Goal: Complete application form

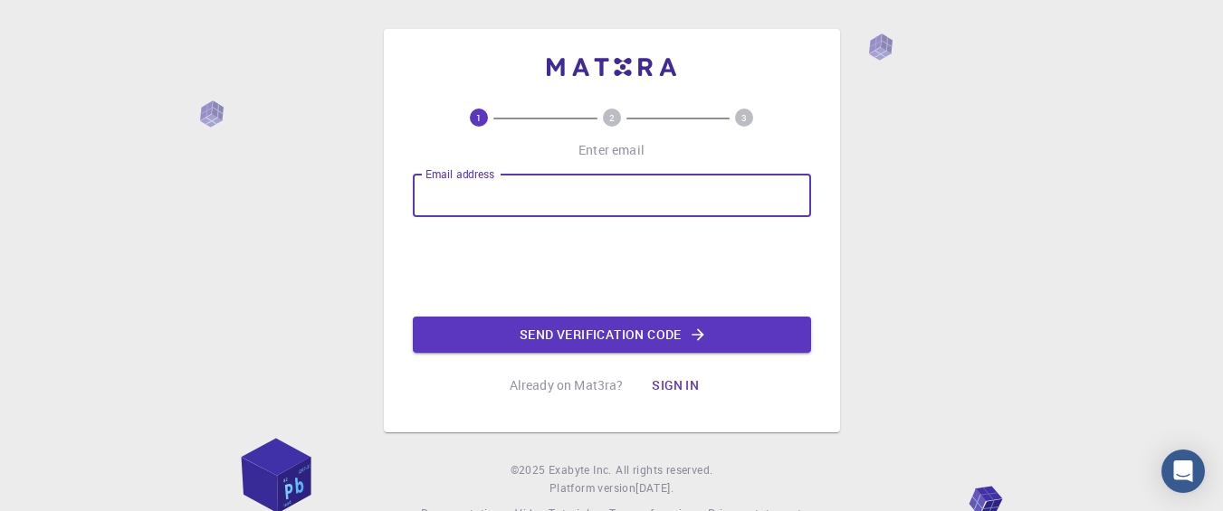
click at [536, 209] on input "Email address" at bounding box center [612, 195] width 398 height 43
click at [648, 205] on input "Email address" at bounding box center [612, 195] width 398 height 43
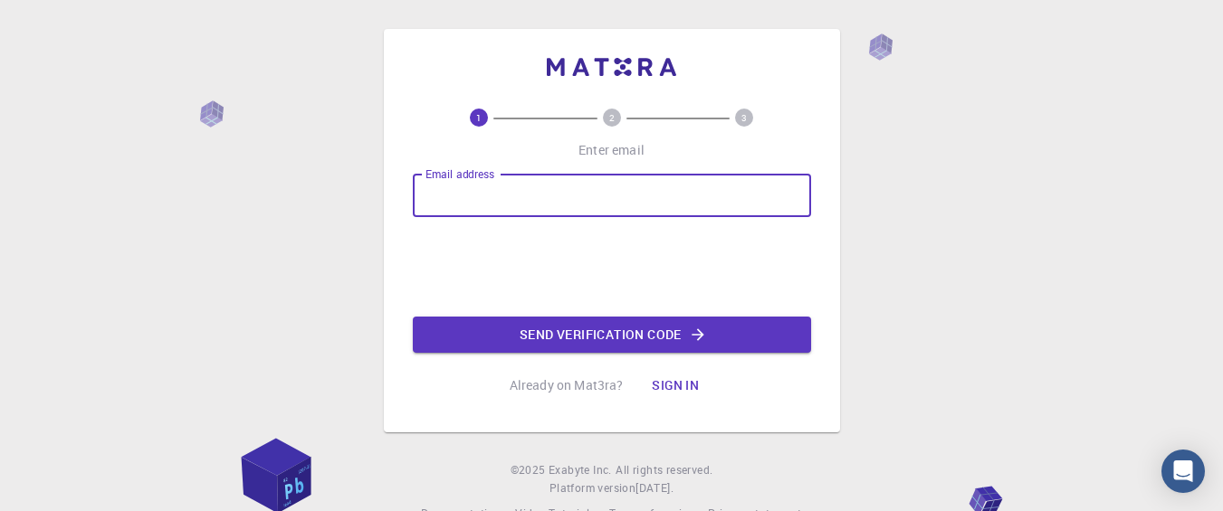
click at [648, 205] on input "Email address" at bounding box center [612, 195] width 398 height 43
click at [553, 199] on input "Email address" at bounding box center [612, 195] width 398 height 43
click at [553, 199] on input "a" at bounding box center [612, 195] width 398 height 43
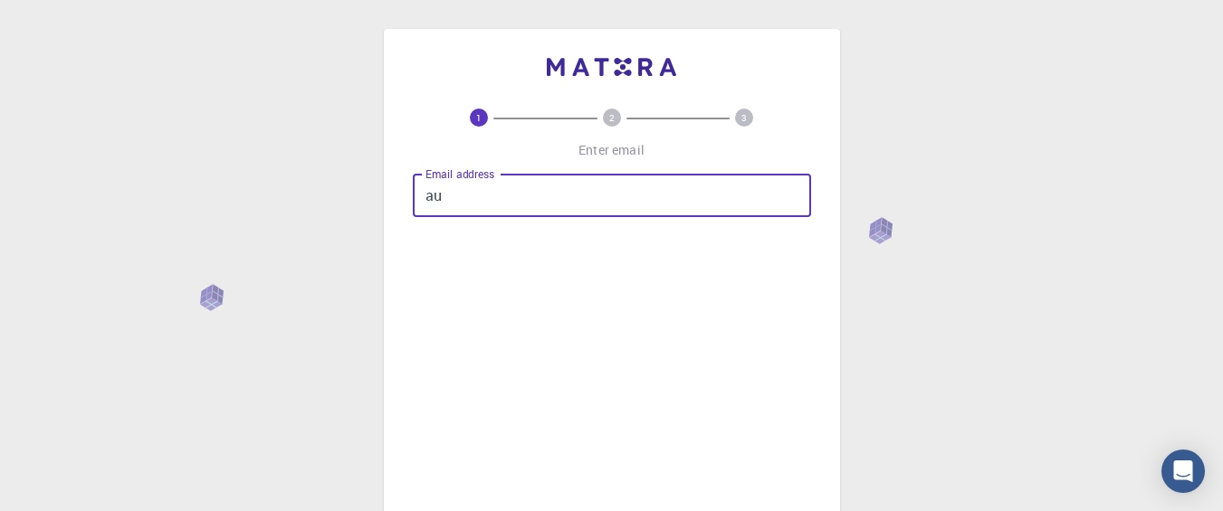
click at [535, 201] on input "au" at bounding box center [612, 195] width 398 height 43
click at [561, 191] on input "au" at bounding box center [612, 195] width 398 height 43
type input "[EMAIL_ADDRESS][DOMAIN_NAME]"
click at [751, 270] on div "Email address [EMAIL_ADDRESS][DOMAIN_NAME] Email address Send verification code" at bounding box center [612, 447] width 398 height 547
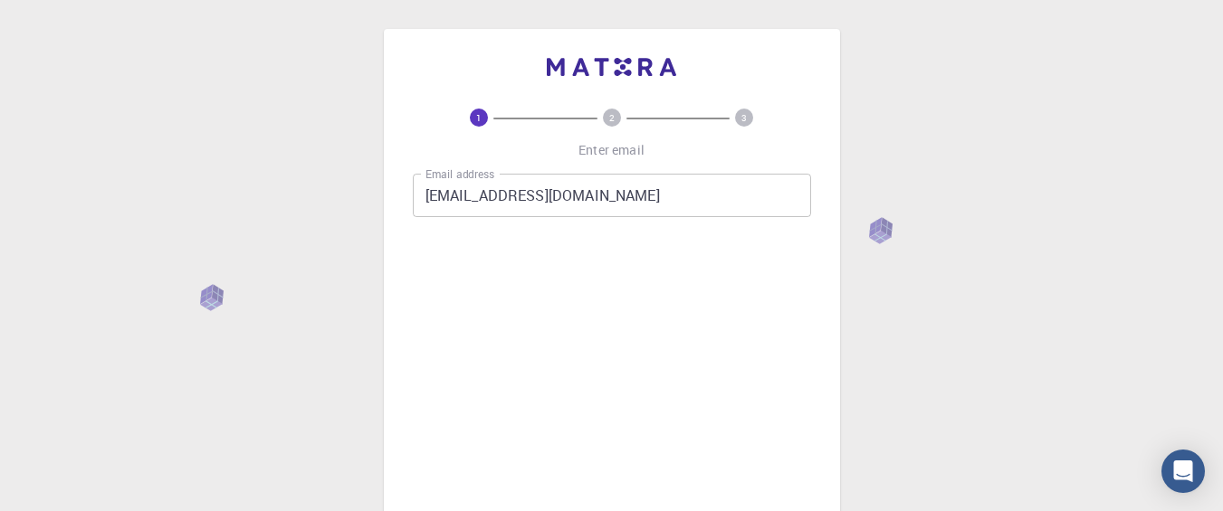
click at [797, 262] on div "Email address [EMAIL_ADDRESS][DOMAIN_NAME] Email address Send verification code" at bounding box center [612, 447] width 398 height 547
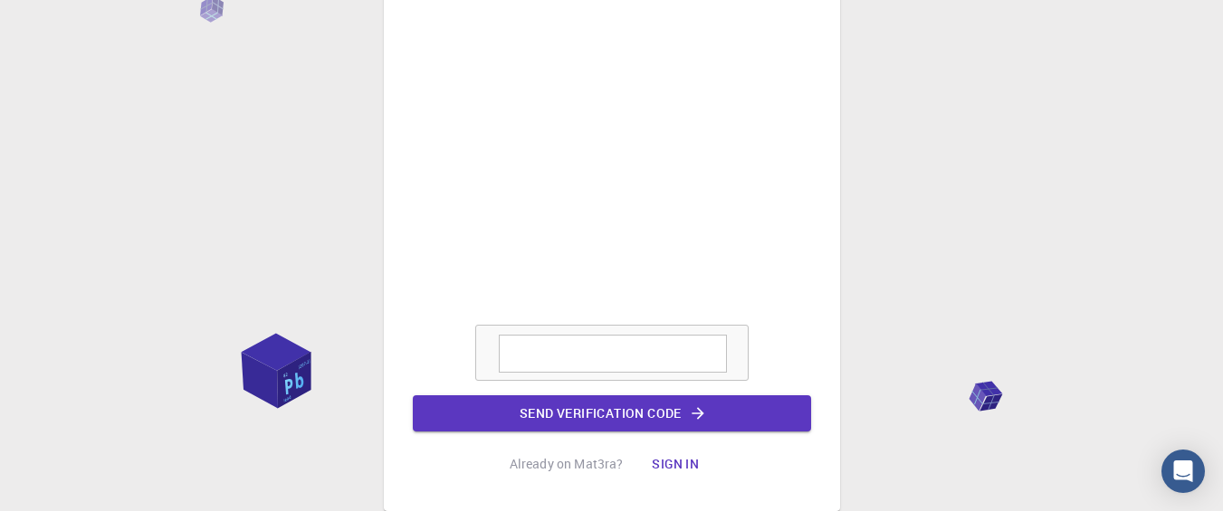
scroll to position [408, 0]
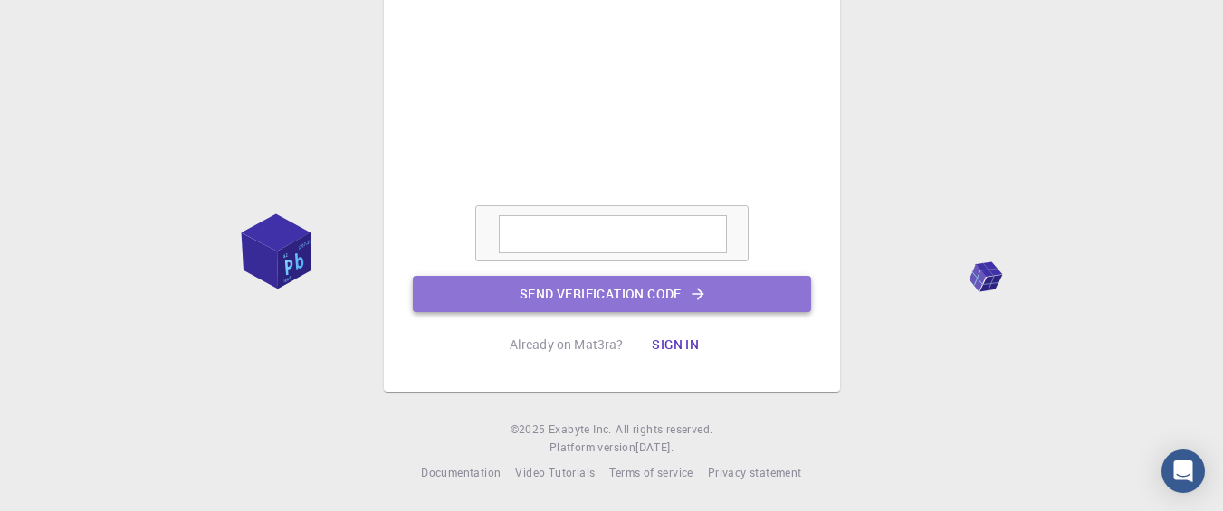
click at [605, 284] on button "Send verification code" at bounding box center [612, 294] width 398 height 36
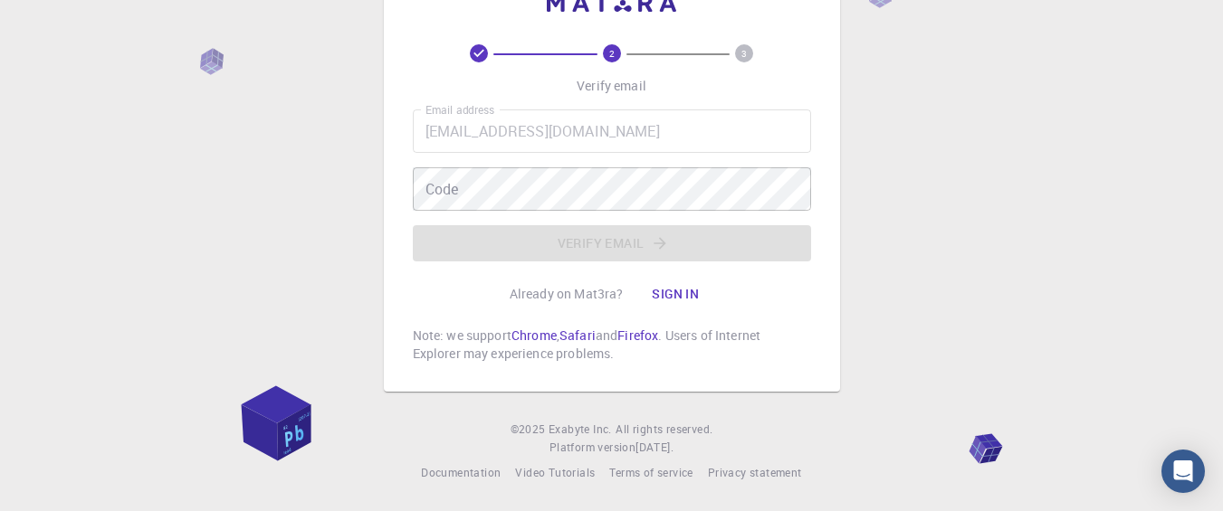
scroll to position [64, 0]
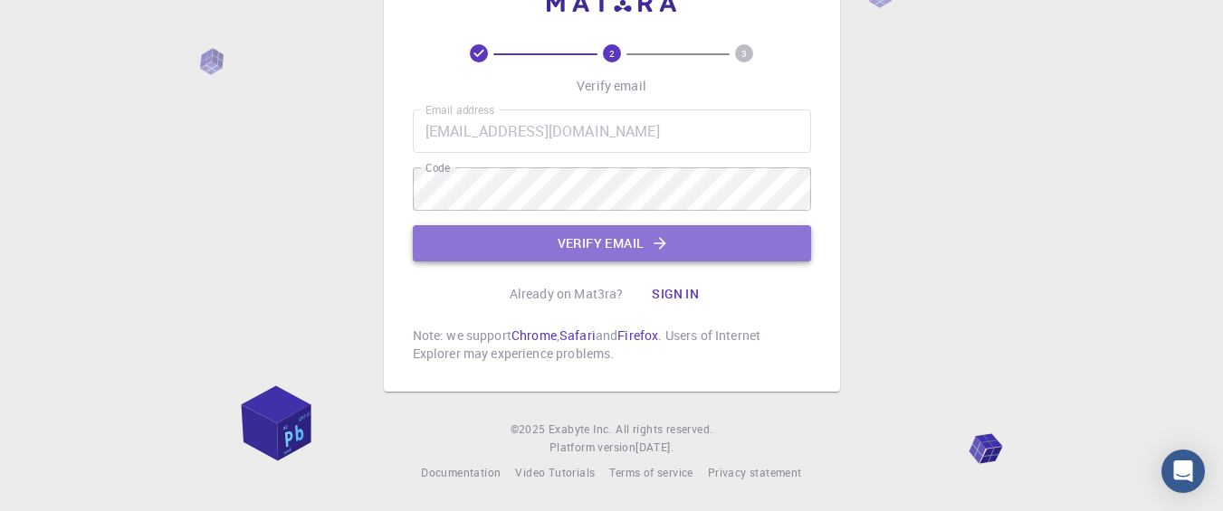
click at [470, 252] on button "Verify email" at bounding box center [612, 243] width 398 height 36
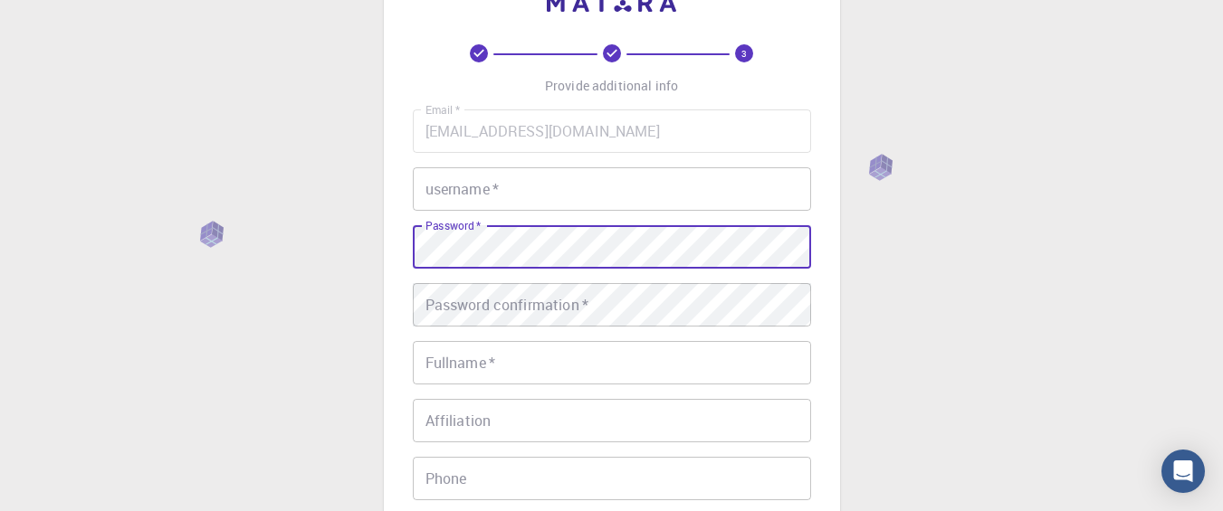
click at [470, 252] on div "Password   * Password   *" at bounding box center [612, 246] width 398 height 43
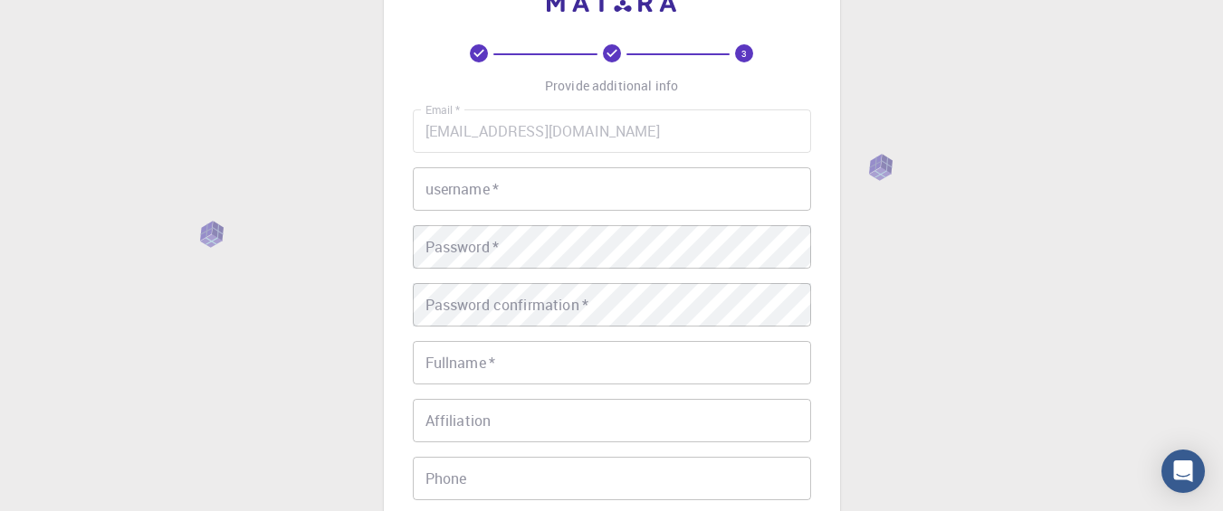
click at [1060, 187] on div "3 Provide additional info Email   * [EMAIL_ADDRESS][DOMAIN_NAME] Email   * user…" at bounding box center [611, 396] width 1223 height 921
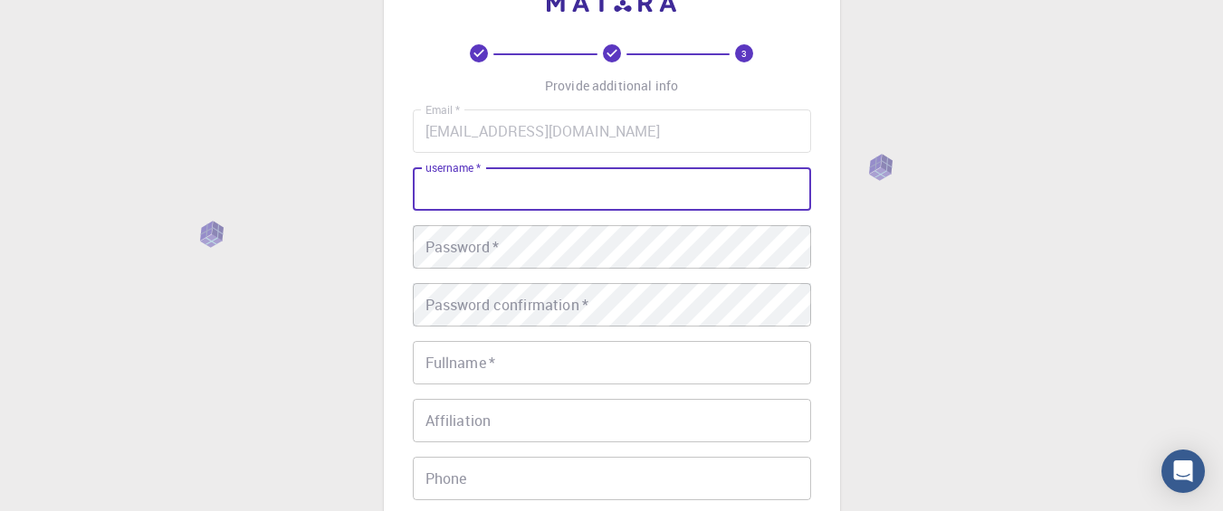
click at [607, 197] on input "username   *" at bounding box center [612, 188] width 398 height 43
type input "pat"
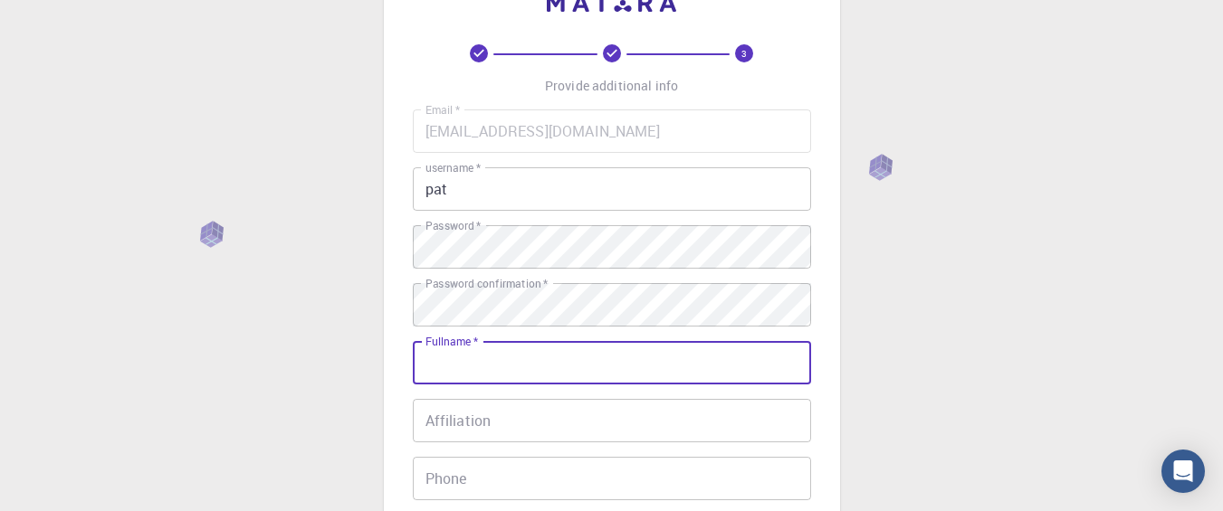
click at [450, 370] on input "Fullname   *" at bounding box center [612, 362] width 398 height 43
type input "[PERSON_NAME]"
click at [467, 420] on div "Affiliation Affiliation" at bounding box center [612, 420] width 398 height 43
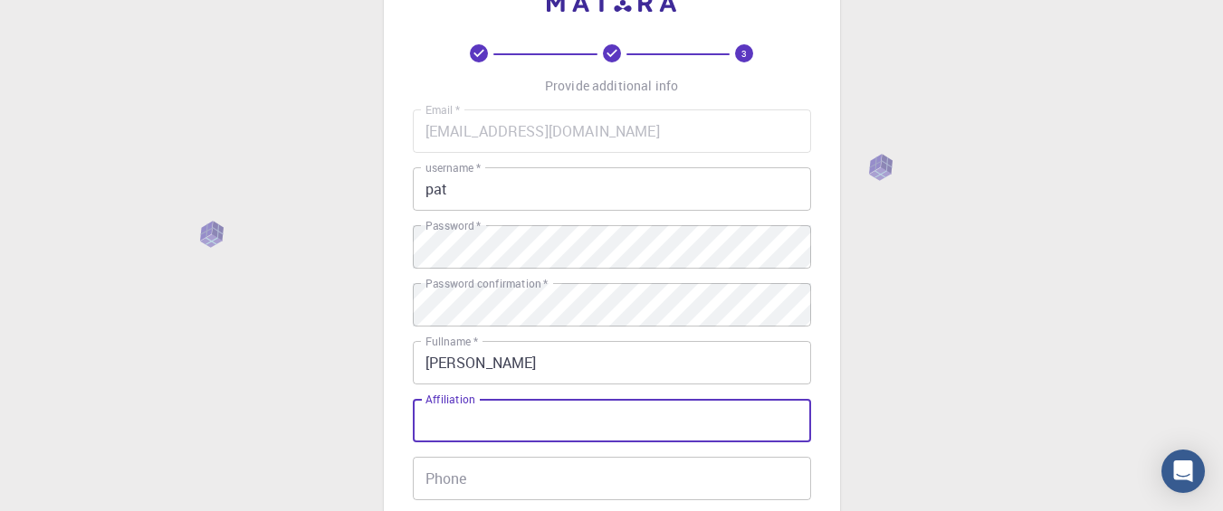
click at [581, 411] on input "Affiliation" at bounding box center [612, 420] width 398 height 43
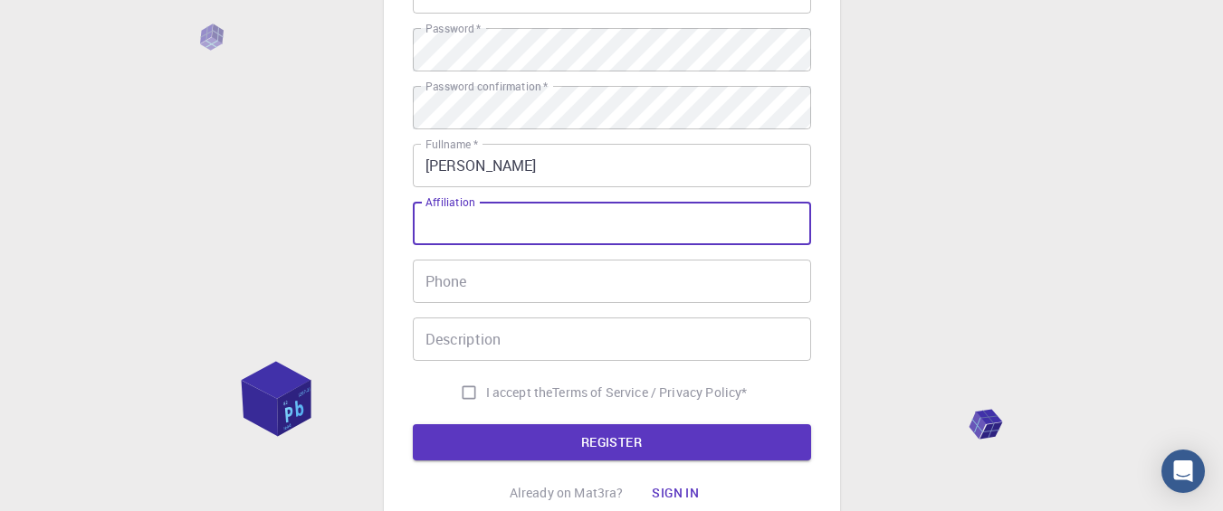
scroll to position [314, 0]
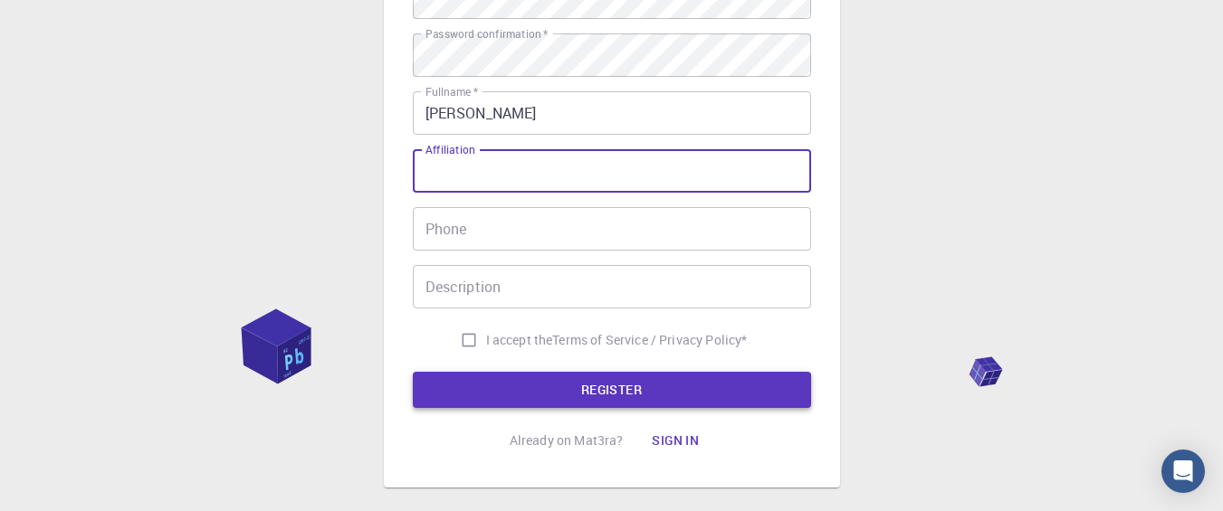
click at [614, 385] on button "REGISTER" at bounding box center [612, 390] width 398 height 36
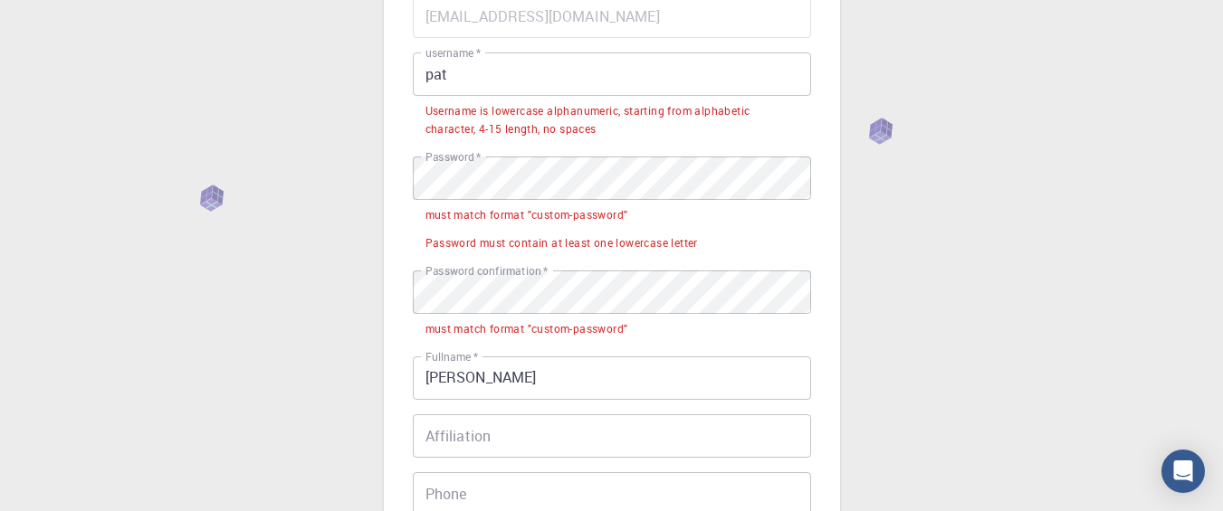
scroll to position [177, 0]
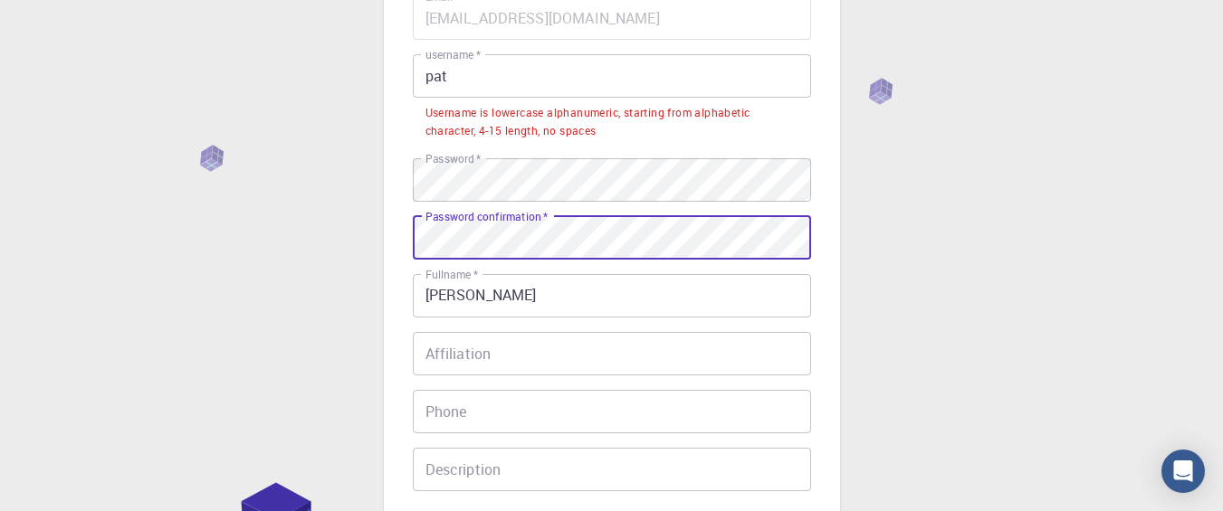
click at [478, 339] on input "Affiliation" at bounding box center [612, 353] width 398 height 43
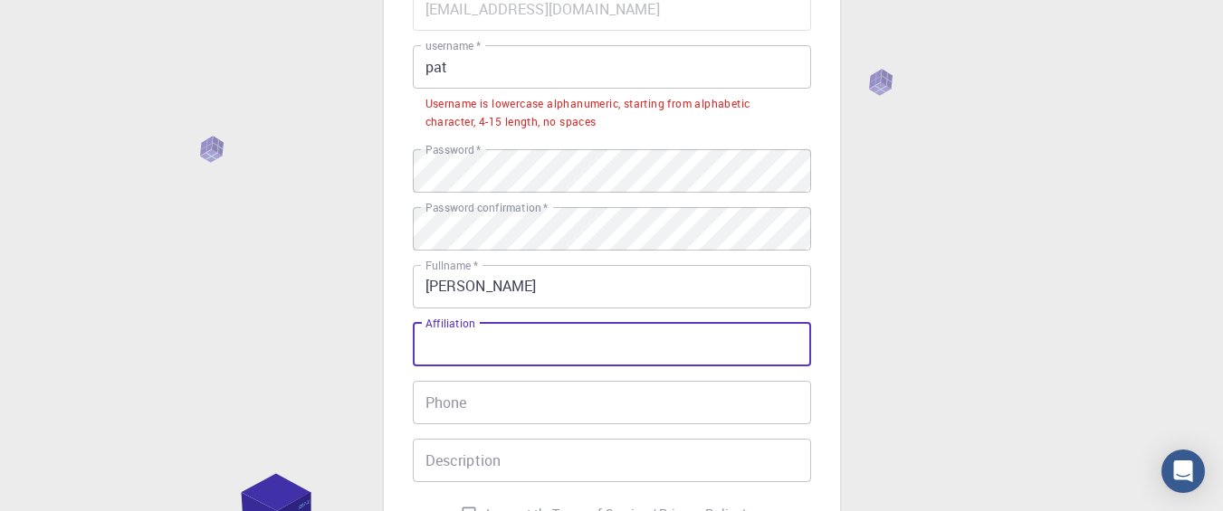
scroll to position [188, 0]
click at [504, 68] on input "pat" at bounding box center [612, 64] width 398 height 43
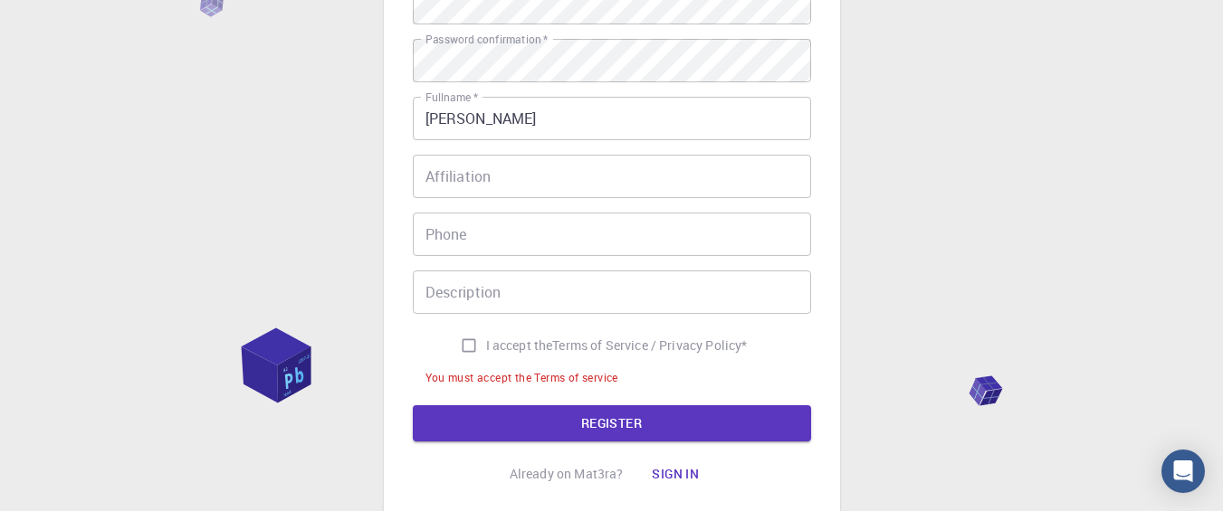
scroll to position [438, 0]
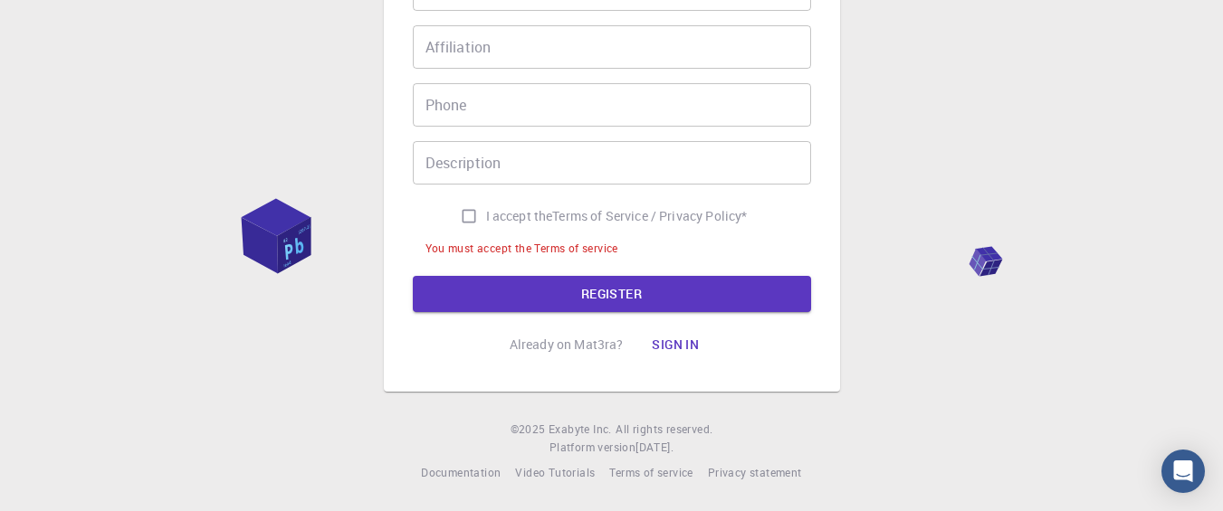
type input "patoski12345"
click at [468, 221] on input "I accept the Terms of Service / Privacy Policy *" at bounding box center [469, 216] width 34 height 34
checkbox input "true"
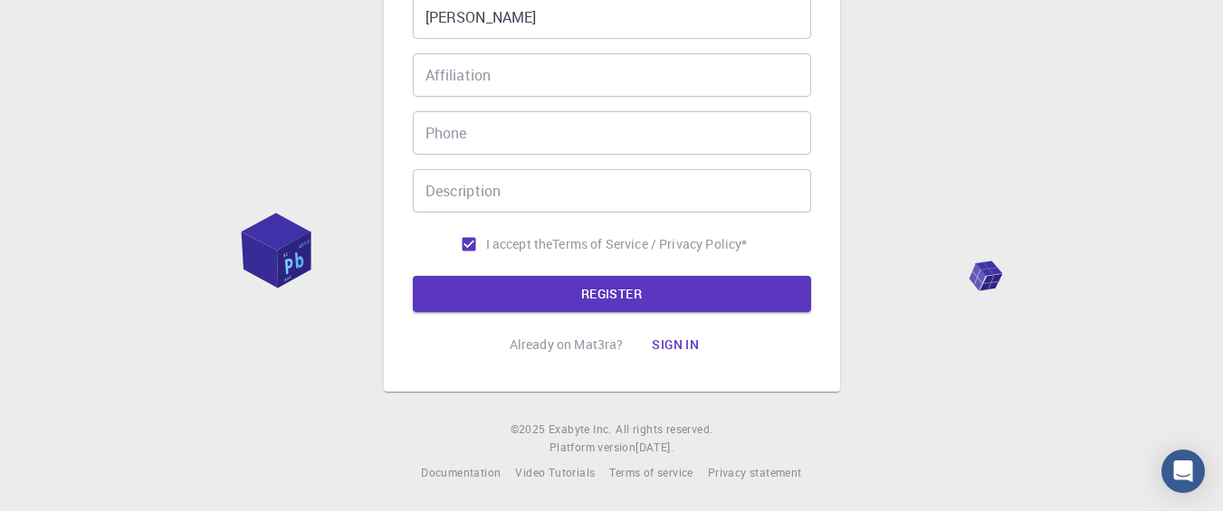
scroll to position [410, 0]
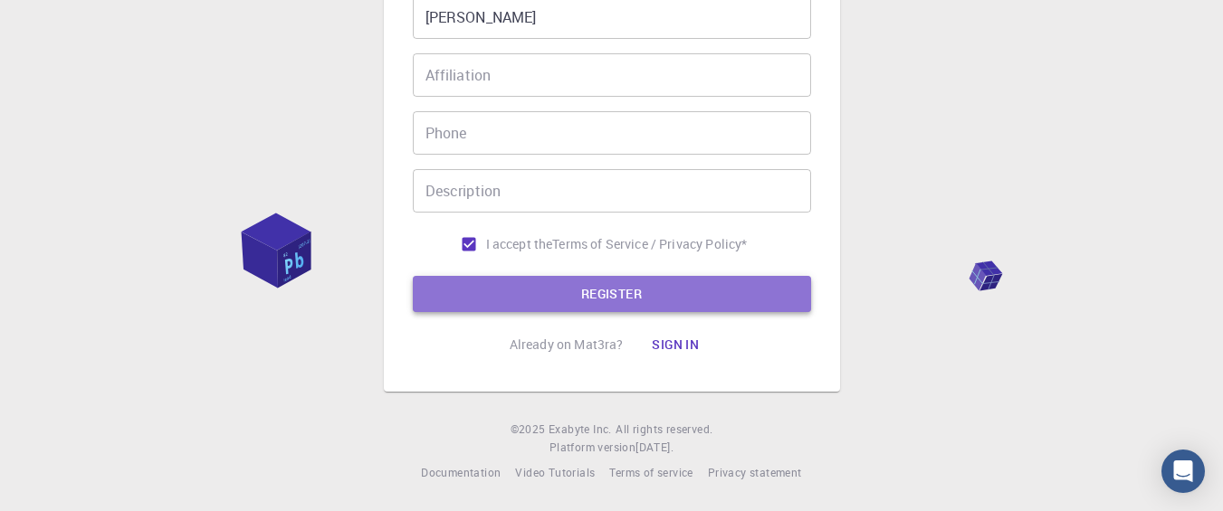
click at [529, 284] on button "REGISTER" at bounding box center [612, 294] width 398 height 36
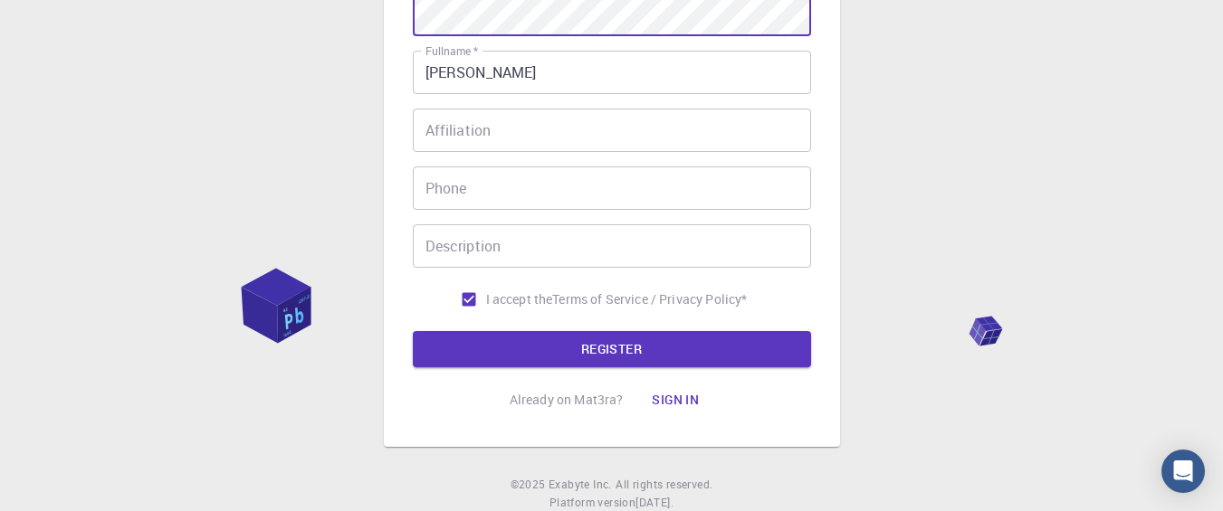
scroll to position [390, 0]
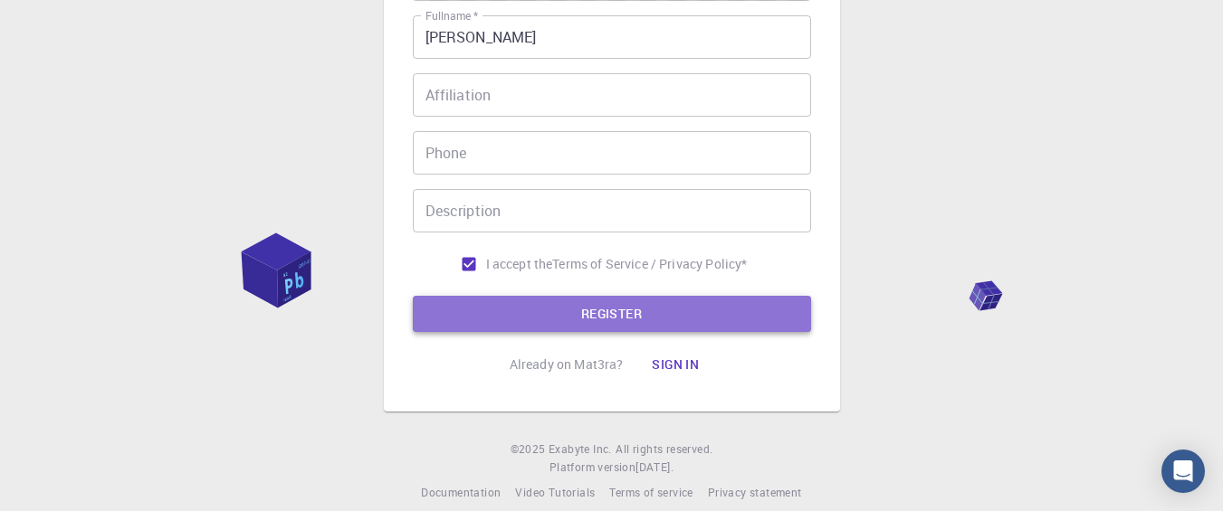
click at [655, 315] on button "REGISTER" at bounding box center [612, 314] width 398 height 36
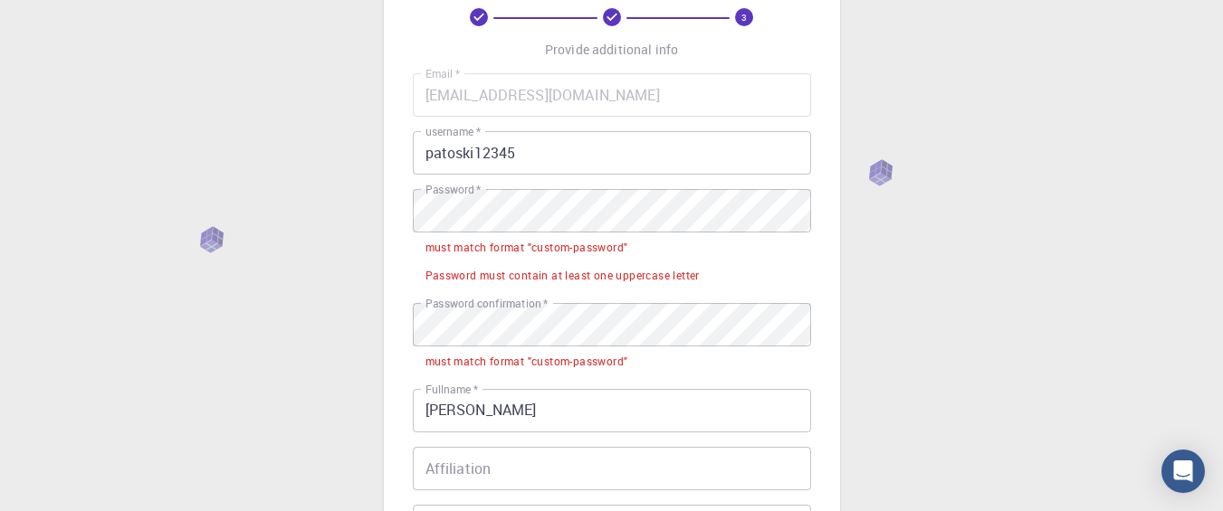
scroll to position [102, 0]
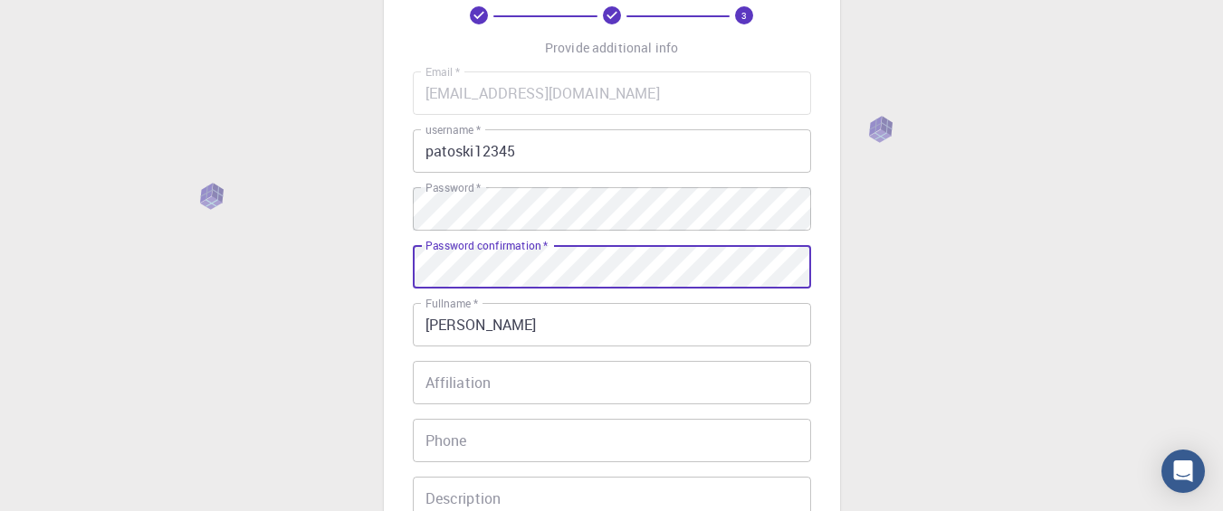
click at [549, 382] on input "Affiliation" at bounding box center [612, 382] width 398 height 43
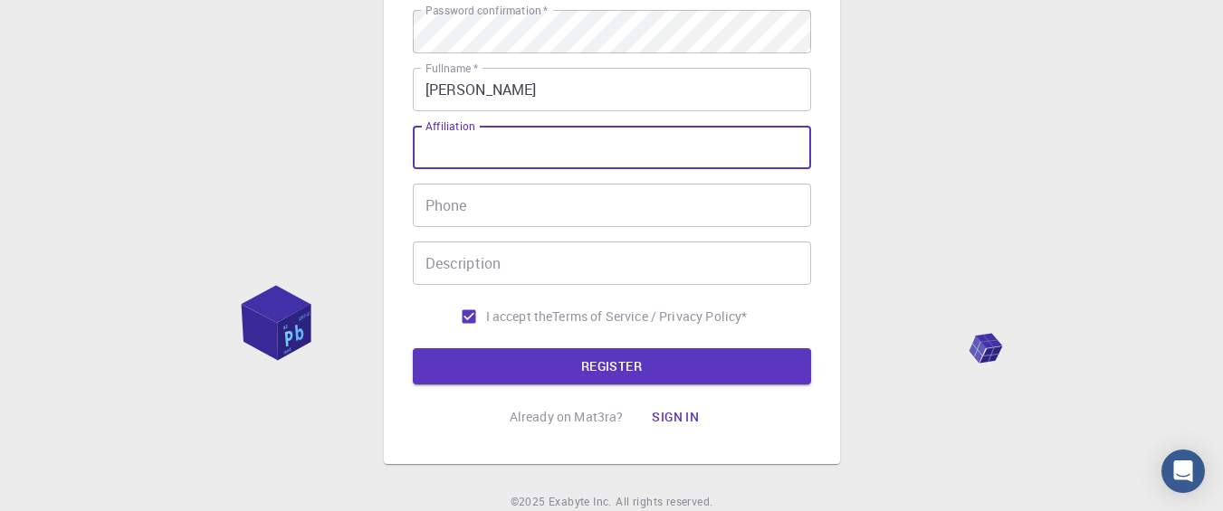
scroll to position [367, 0]
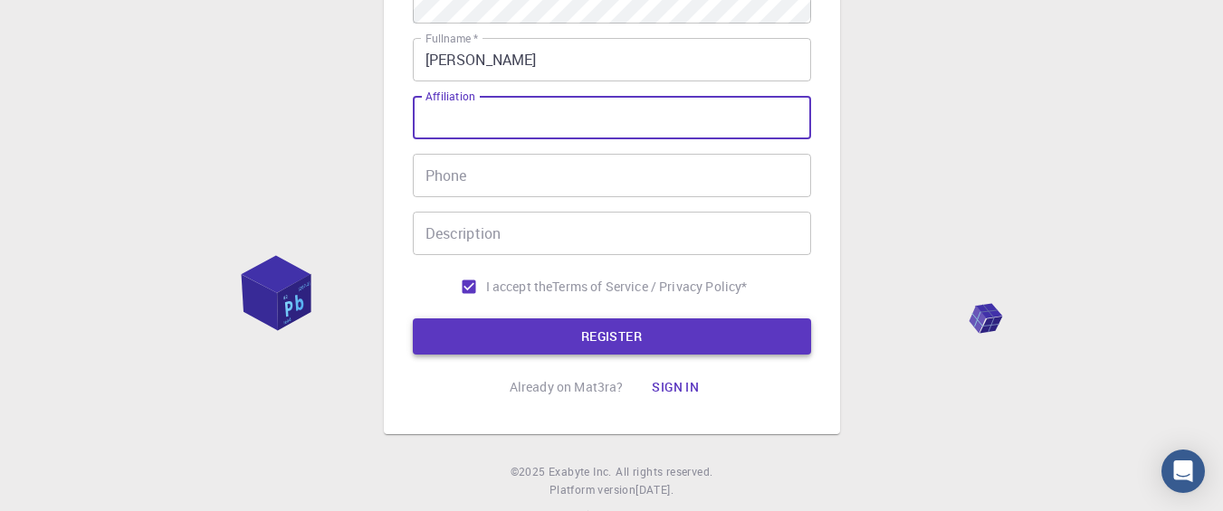
click at [666, 329] on button "REGISTER" at bounding box center [612, 337] width 398 height 36
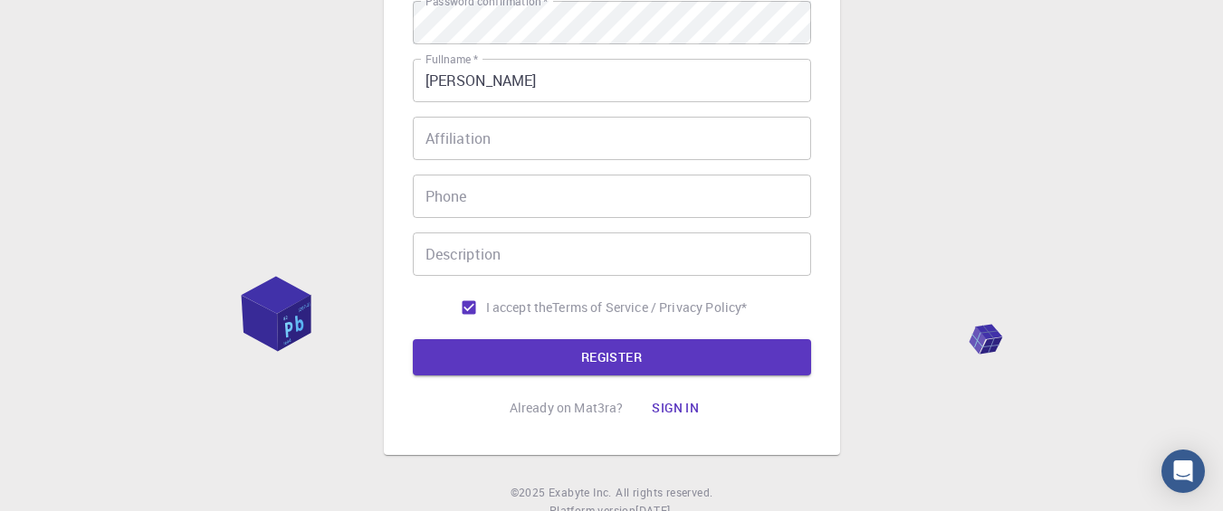
scroll to position [410, 0]
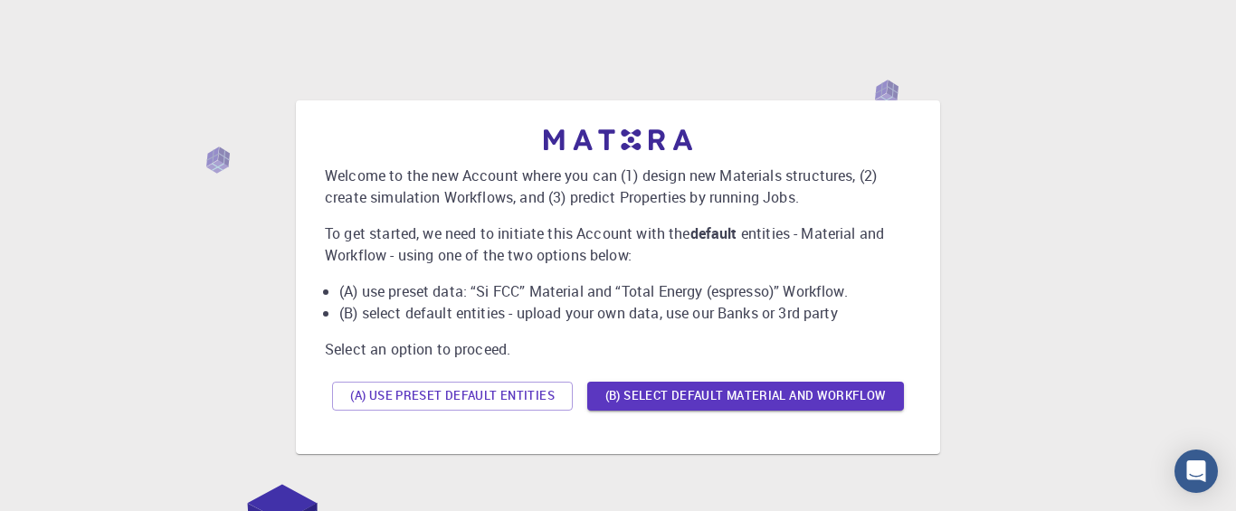
click at [627, 291] on div "Welcome to the new Account where you can (1) design new Materials structures, (…" at bounding box center [618, 322] width 1236 height 644
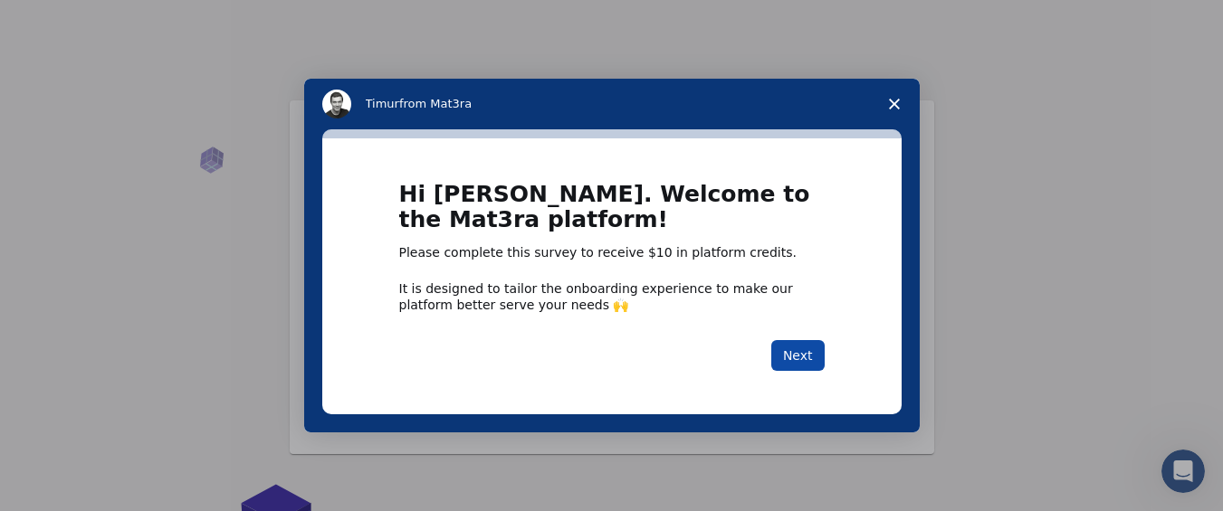
click at [803, 352] on button "Next" at bounding box center [797, 355] width 53 height 31
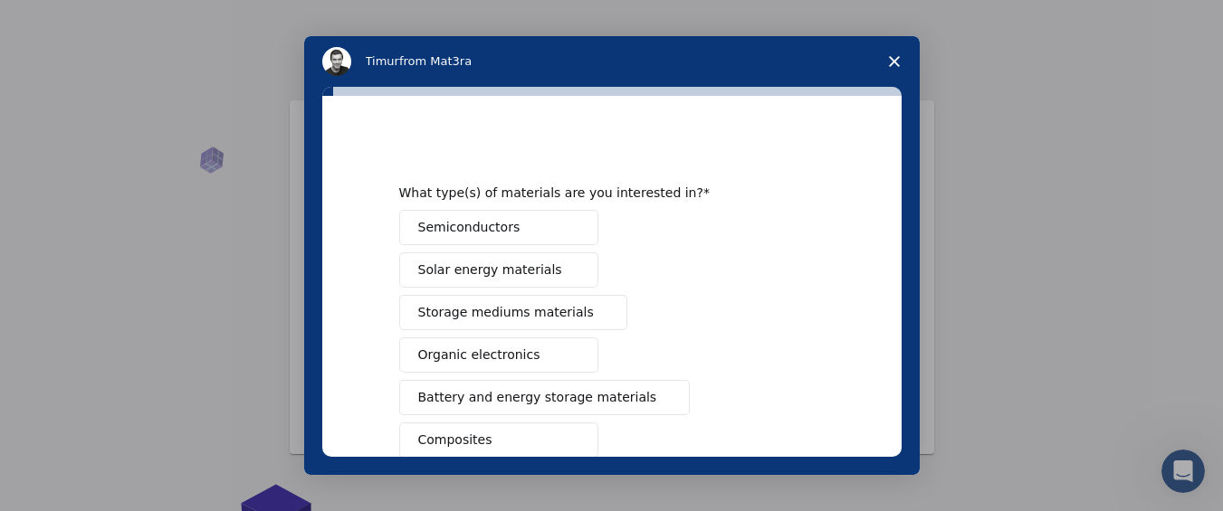
click at [525, 272] on span "Solar energy materials" at bounding box center [490, 270] width 144 height 19
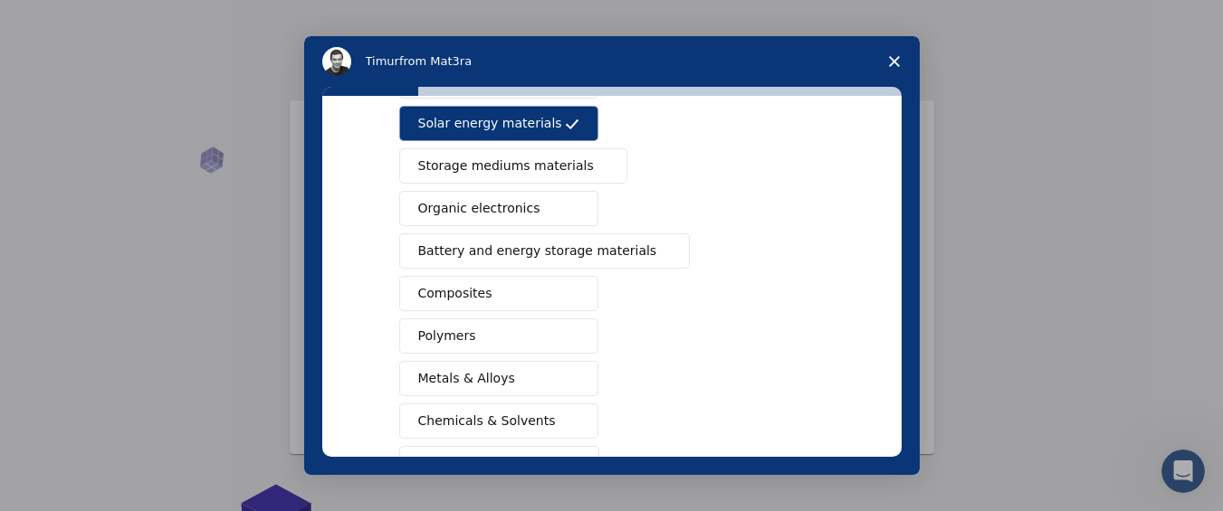
scroll to position [150, 0]
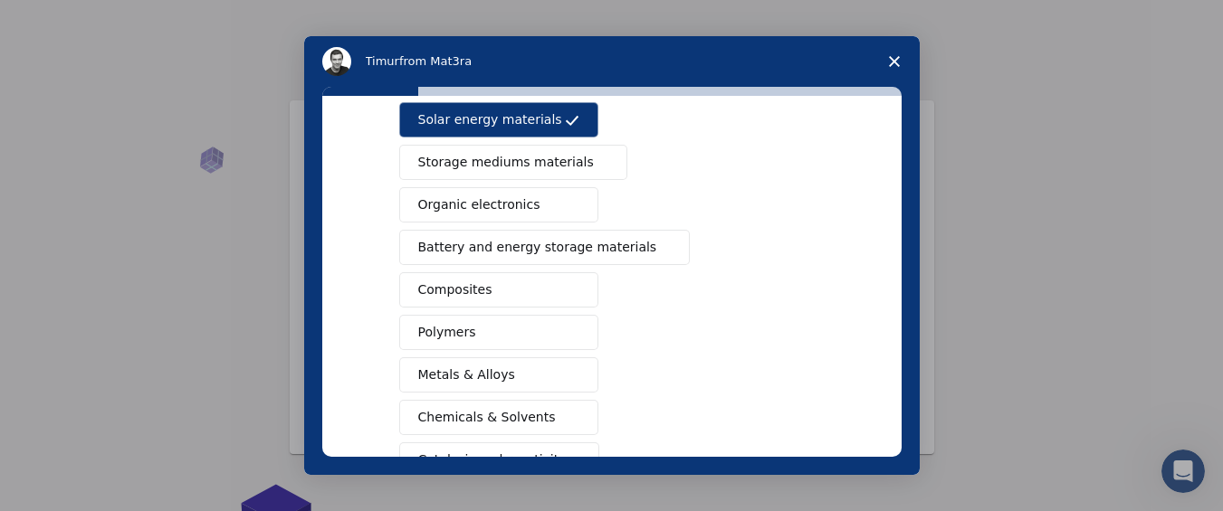
click at [462, 234] on button "Battery and energy storage materials" at bounding box center [544, 247] width 291 height 35
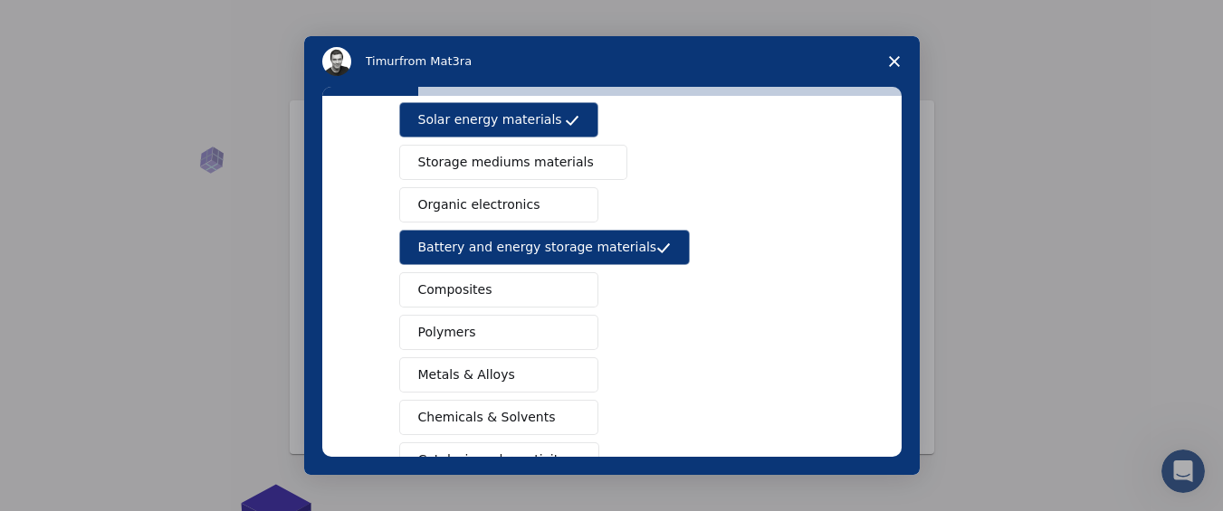
click at [457, 289] on span "Composites" at bounding box center [455, 290] width 74 height 19
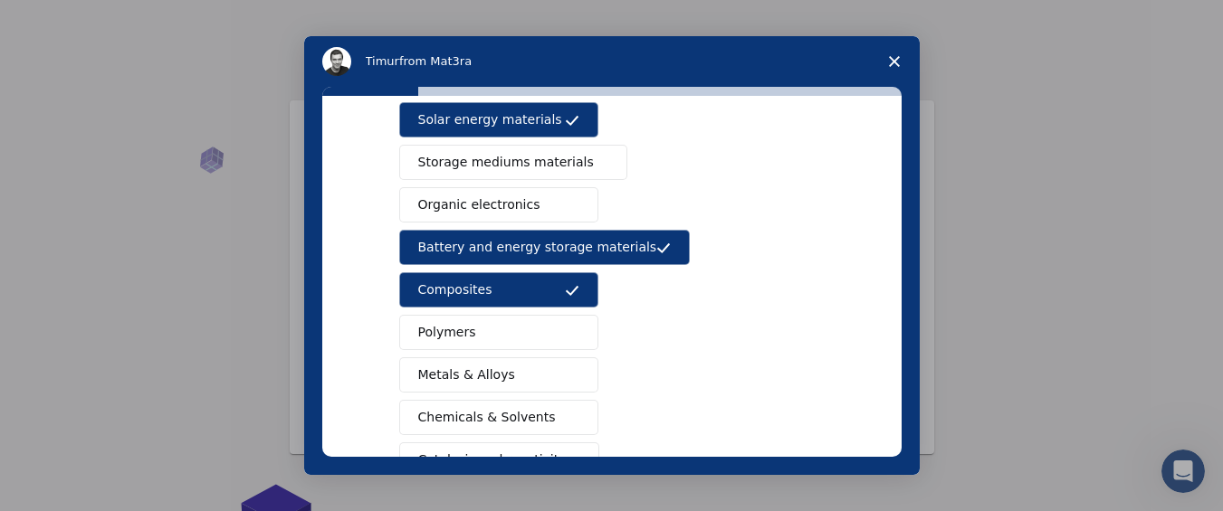
click at [453, 338] on span "Polymers" at bounding box center [447, 332] width 58 height 19
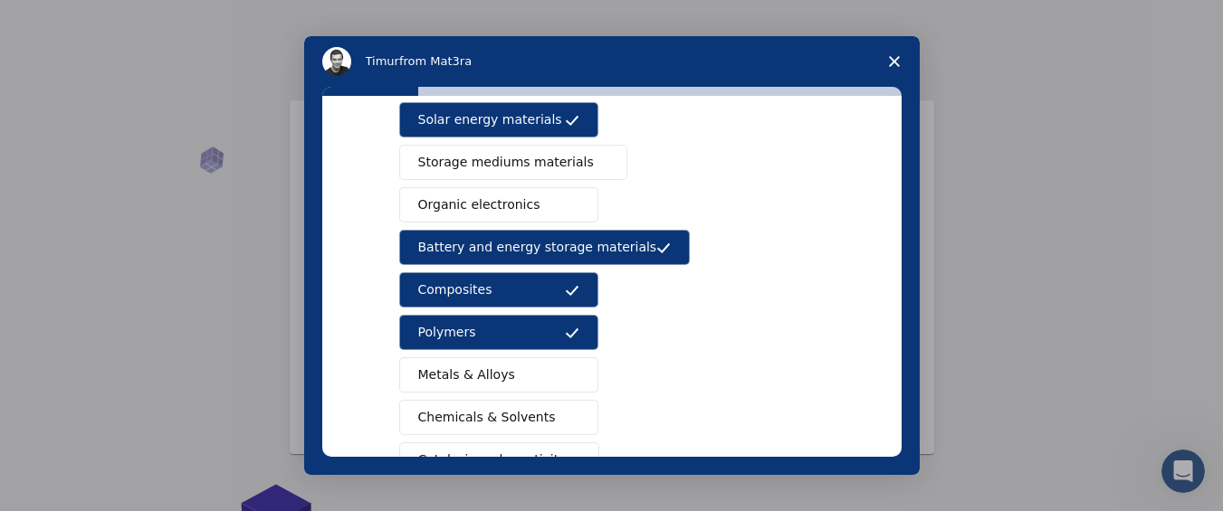
click at [463, 377] on span "Metals & Alloys" at bounding box center [466, 375] width 97 height 19
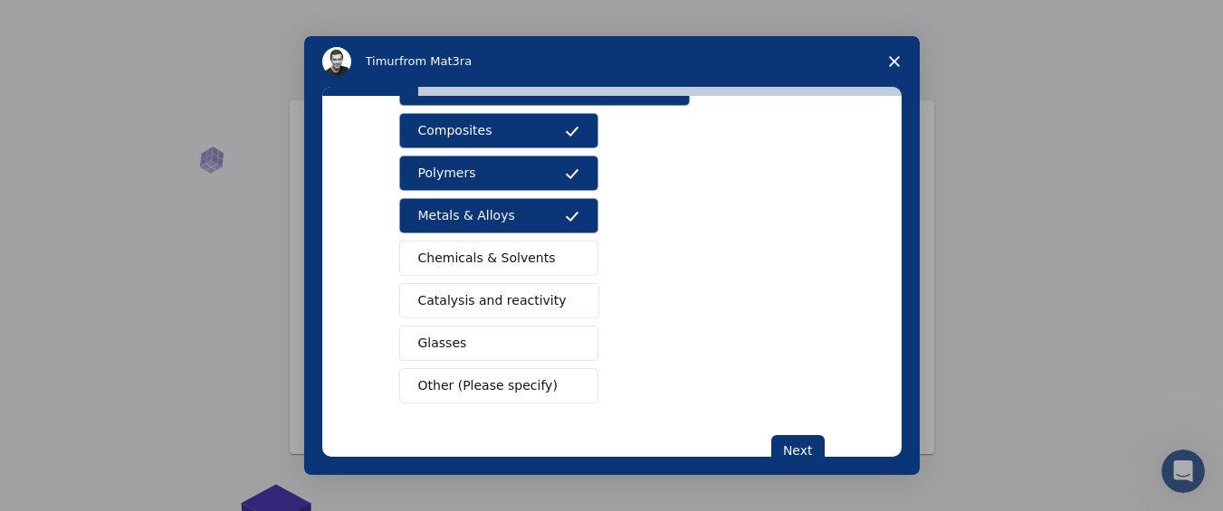
scroll to position [315, 0]
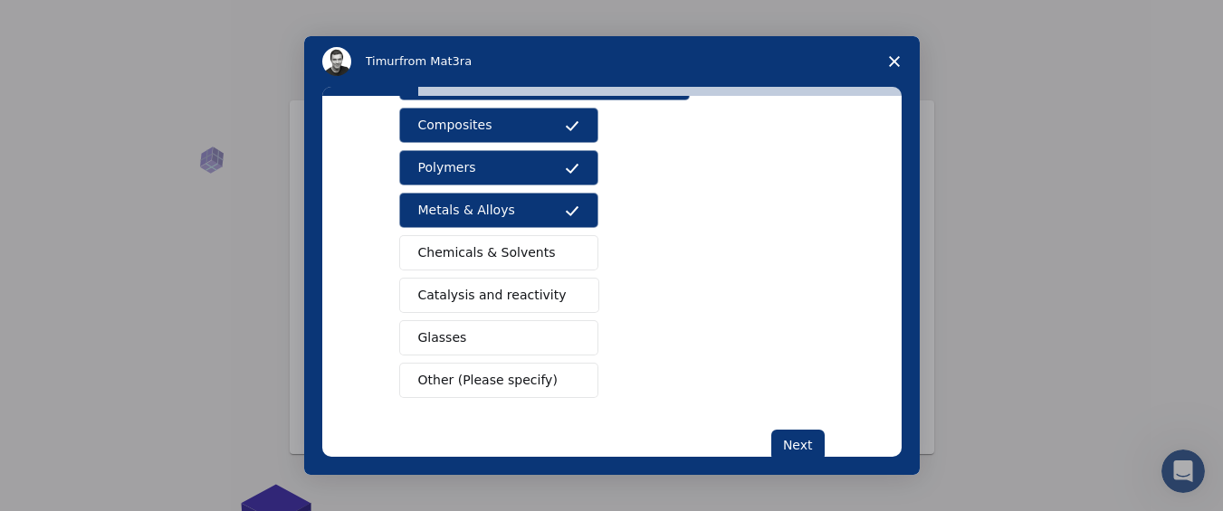
click at [462, 332] on button "Glasses" at bounding box center [498, 337] width 199 height 35
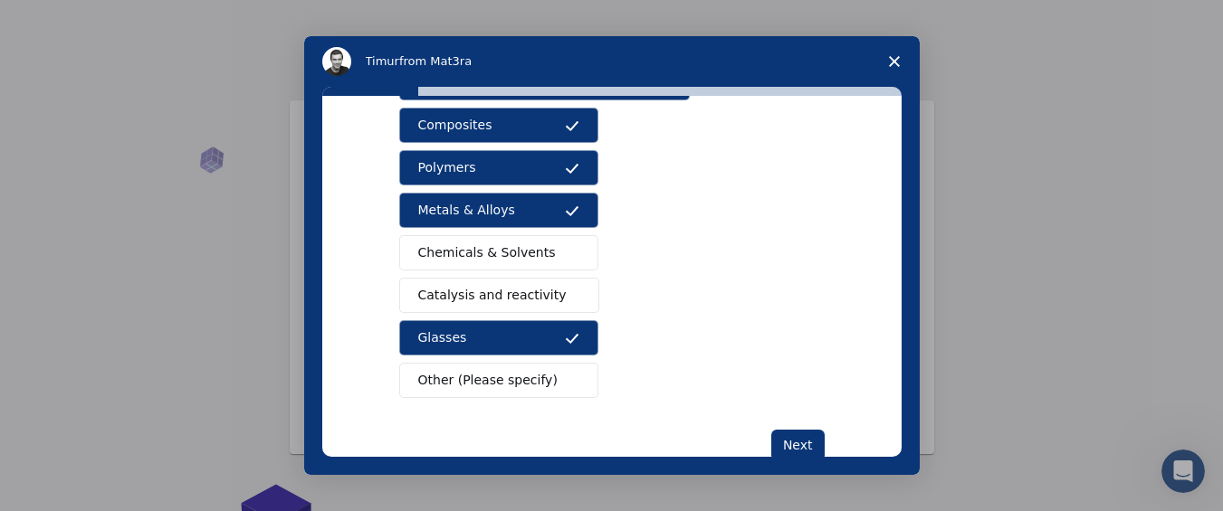
click at [479, 338] on button "Glasses" at bounding box center [498, 337] width 199 height 35
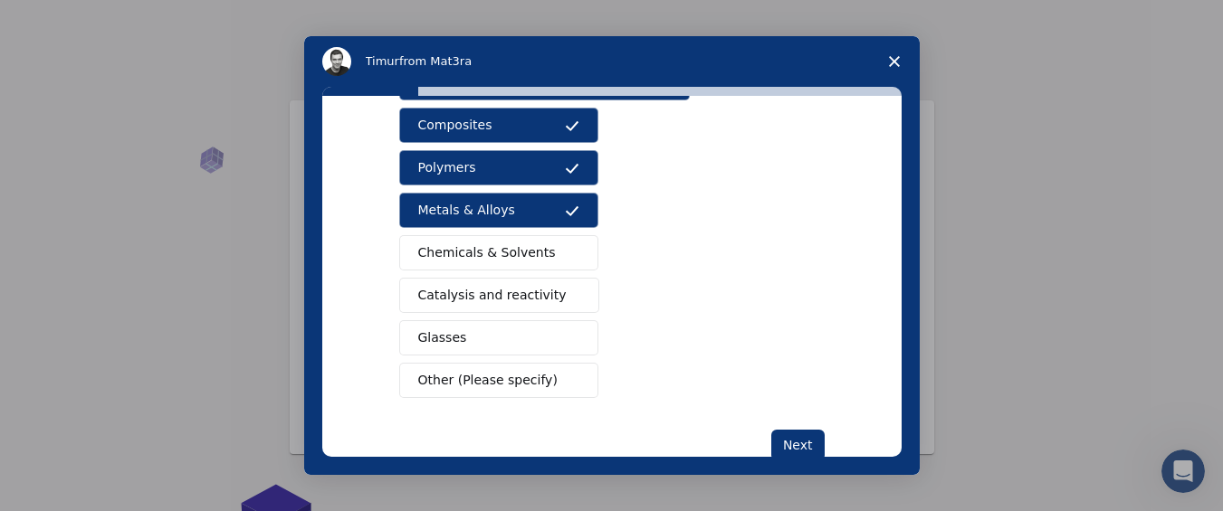
click at [486, 338] on button "Glasses" at bounding box center [498, 337] width 199 height 35
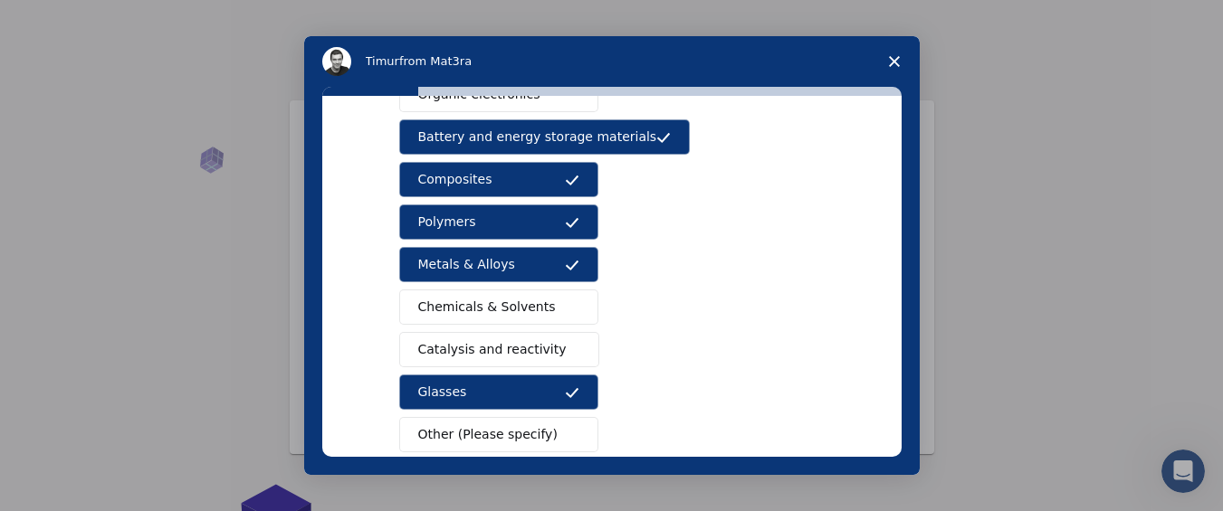
scroll to position [362, 0]
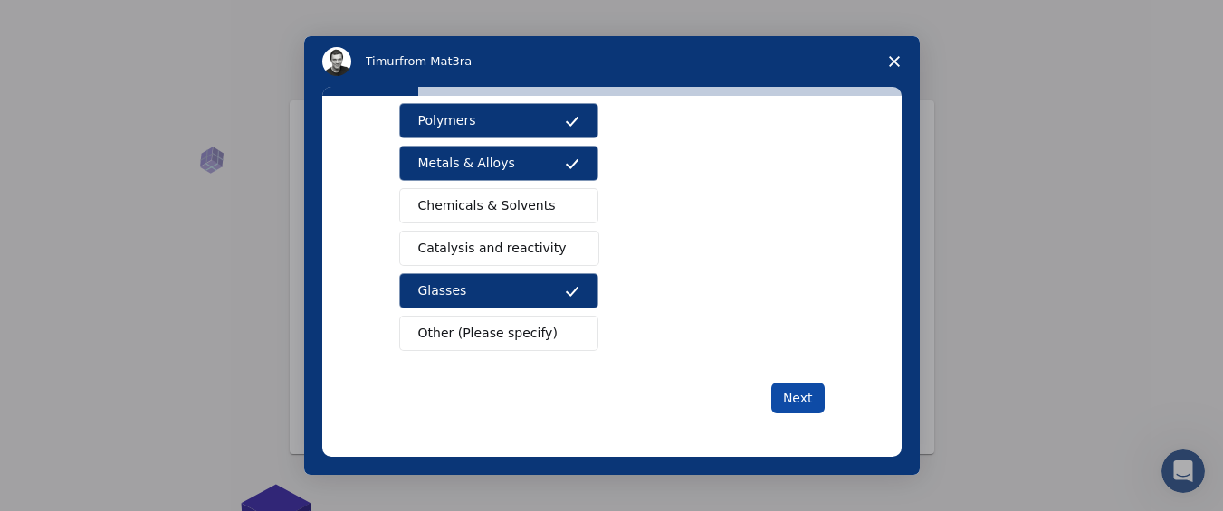
click at [778, 401] on button "Next" at bounding box center [797, 398] width 53 height 31
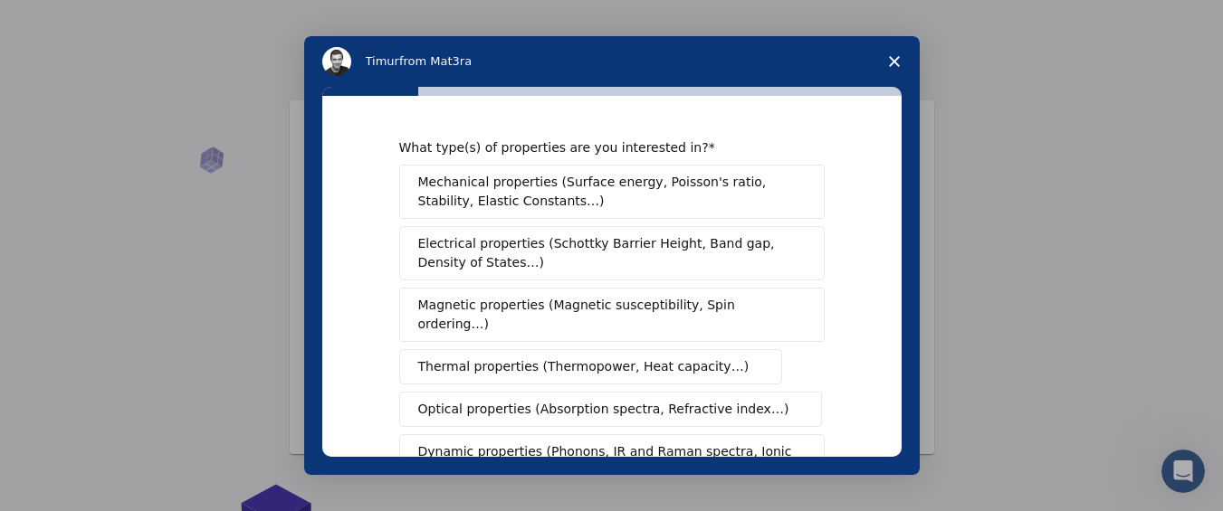
click at [488, 189] on span "Mechanical properties (Surface energy, Poisson's ratio, Stability, Elastic Cons…" at bounding box center [606, 192] width 377 height 38
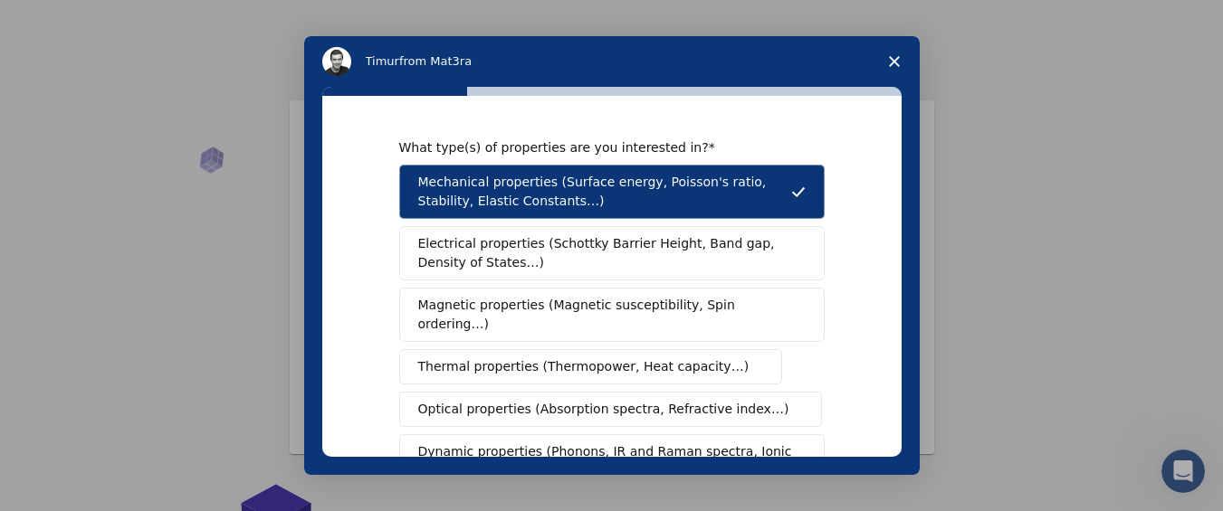
click at [492, 357] on span "Thermal properties (Thermopower, Heat capacity…)" at bounding box center [583, 366] width 331 height 19
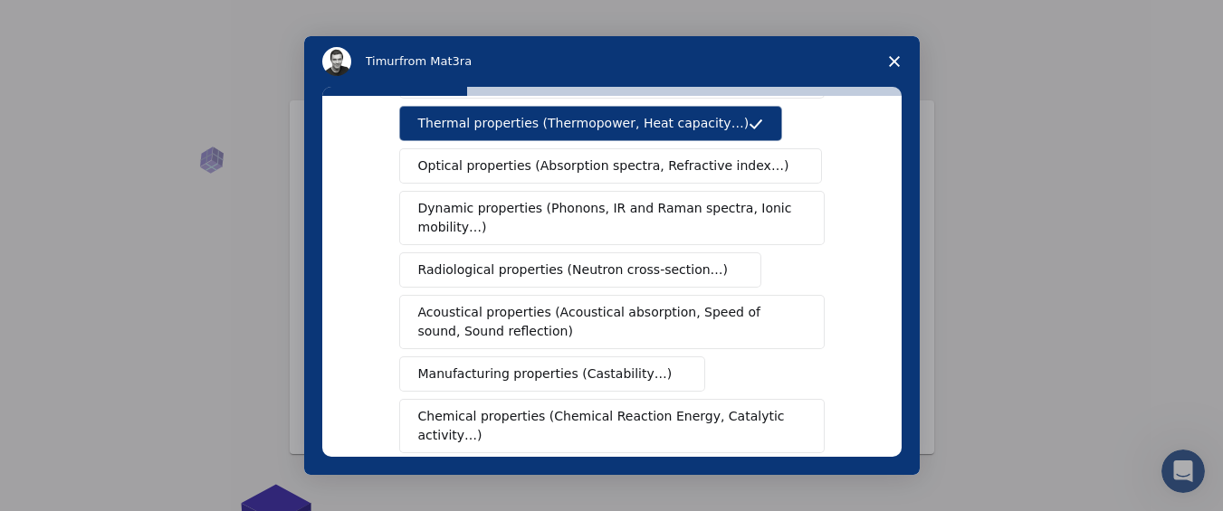
scroll to position [247, 0]
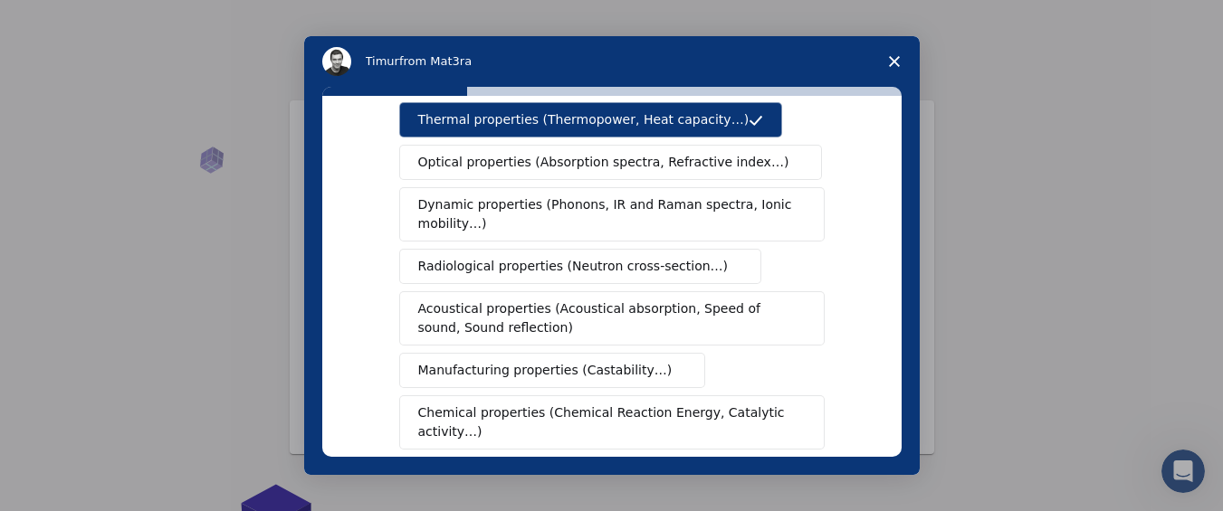
click at [518, 361] on span "Manufacturing properties (Castability…)" at bounding box center [545, 370] width 254 height 19
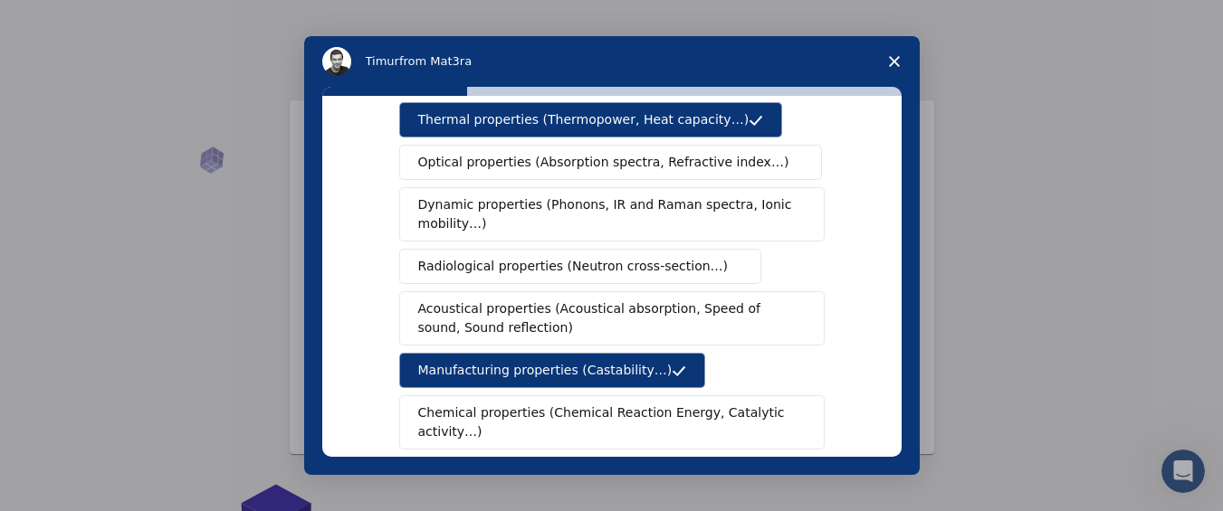
click at [903, 294] on div "What type(s) of properties are you interested in? Mechanical properties (Surfac…" at bounding box center [611, 281] width 615 height 388
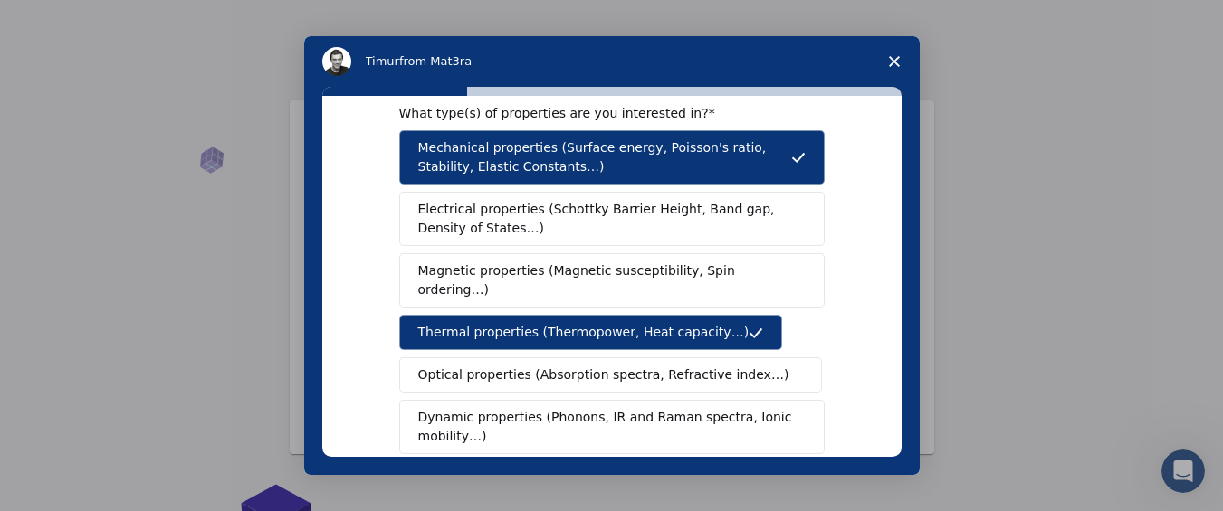
scroll to position [31, 0]
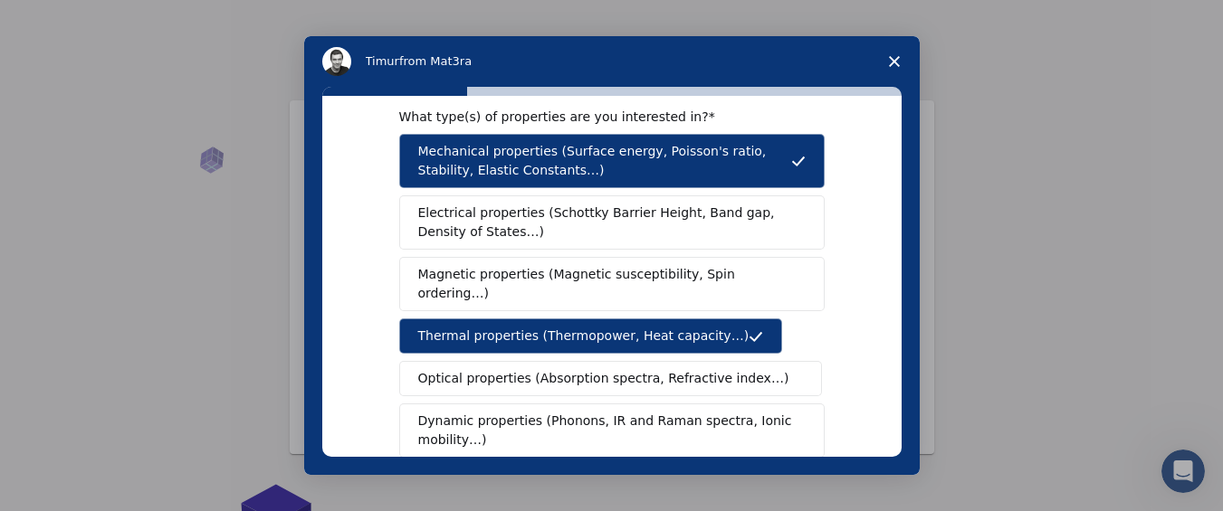
click at [515, 219] on span "Electrical properties (Schottky Barrier Height, Band gap, Density of States…)" at bounding box center [606, 223] width 377 height 38
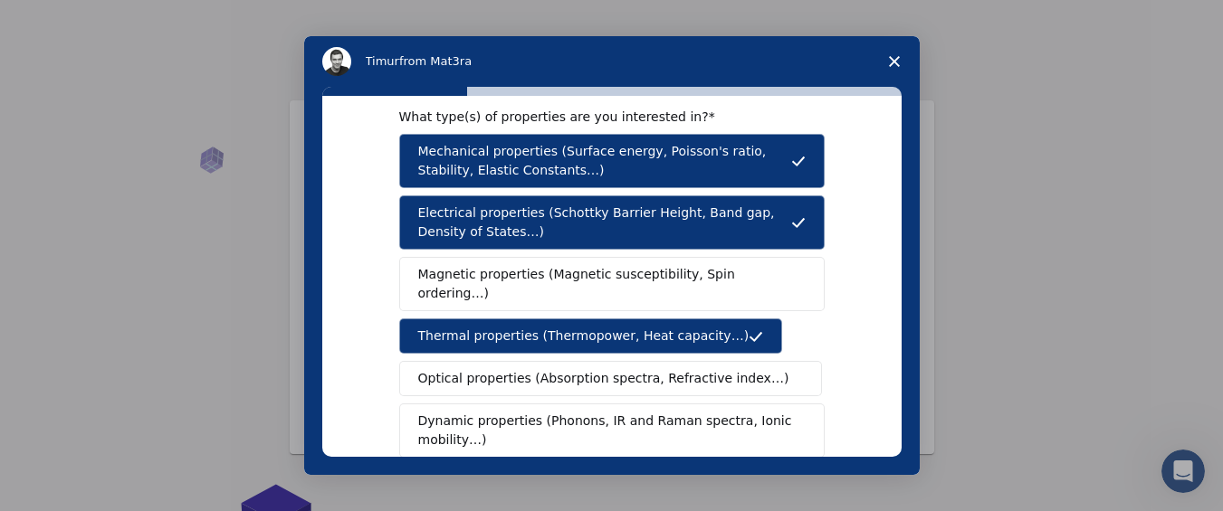
click at [570, 270] on span "Magnetic properties (Magnetic susceptibility, Spin ordering…)" at bounding box center [605, 284] width 374 height 38
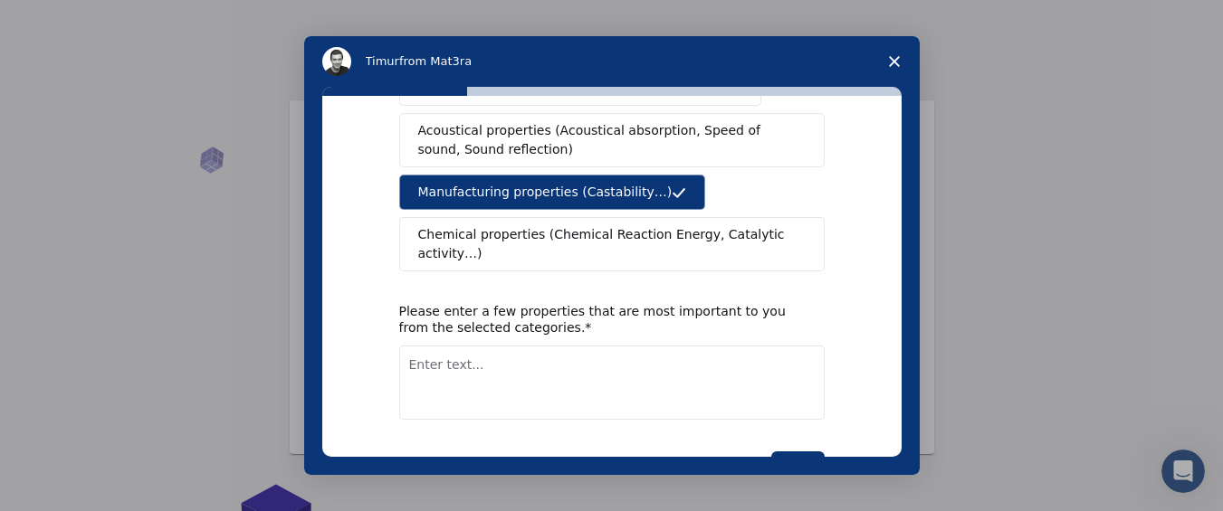
scroll to position [437, 0]
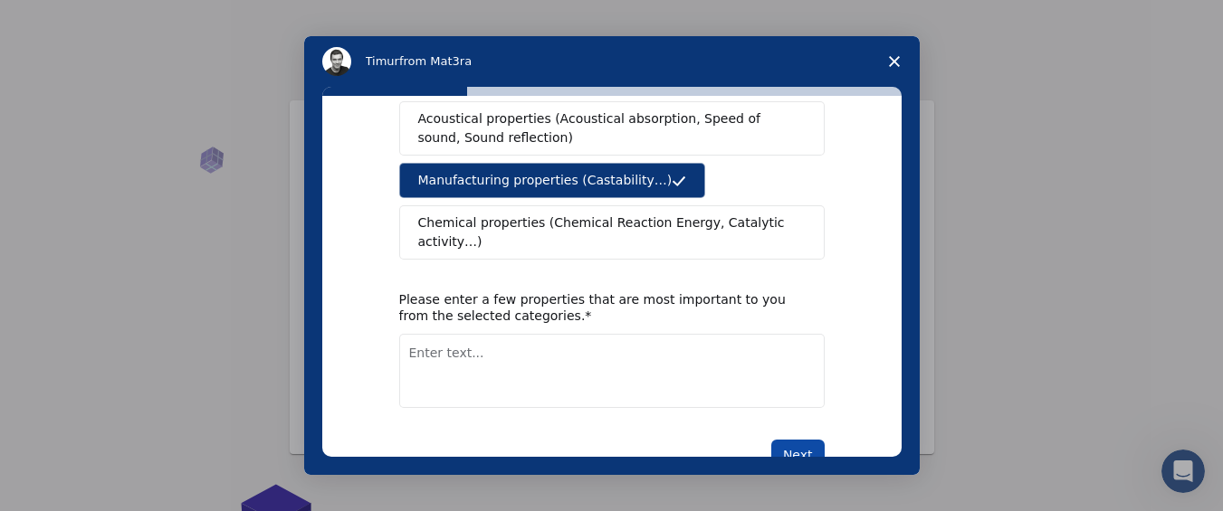
click at [795, 440] on button "Next" at bounding box center [797, 455] width 53 height 31
click at [633, 339] on textarea "Enter text..." at bounding box center [611, 371] width 425 height 74
type textarea "want build my career"
click at [805, 440] on button "Next" at bounding box center [797, 455] width 53 height 31
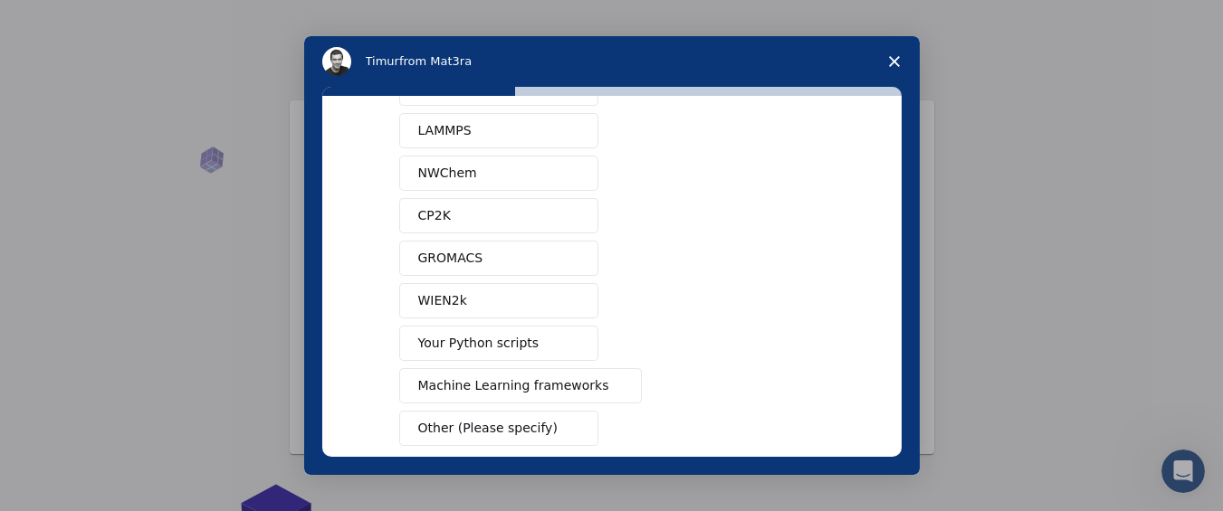
scroll to position [0, 0]
